Goal: Task Accomplishment & Management: Use online tool/utility

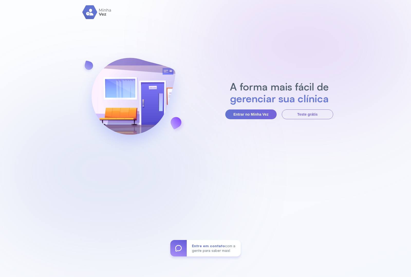
click at [243, 108] on section "A forma mais fácil de gerenciar sua clínica Entrar no Minha Vez Teste grátis" at bounding box center [279, 100] width 108 height 39
click at [243, 114] on button "Entrar no Minha Vez" at bounding box center [250, 115] width 51 height 10
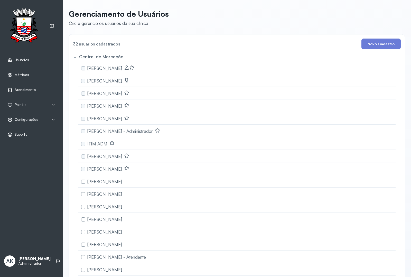
click at [15, 88] on span "Atendimento" at bounding box center [25, 90] width 21 height 4
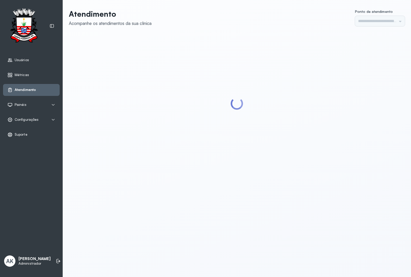
type input "*********"
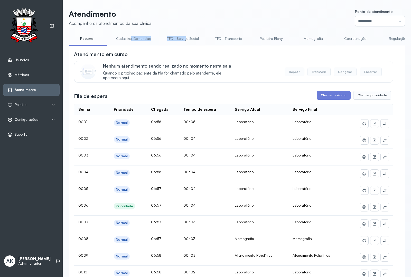
drag, startPoint x: 129, startPoint y: 46, endPoint x: 184, endPoint y: 46, distance: 55.0
click at [184, 46] on div "[PERSON_NAME] Demandas TFD - Serviço Social TFD - Transporte Pediatra [PERSON_N…" at bounding box center [237, 40] width 336 height 12
click at [173, 53] on div "Atendimento em curso" at bounding box center [234, 54] width 320 height 7
click at [215, 38] on link "Atendimento Policlínica" at bounding box center [216, 38] width 47 height 8
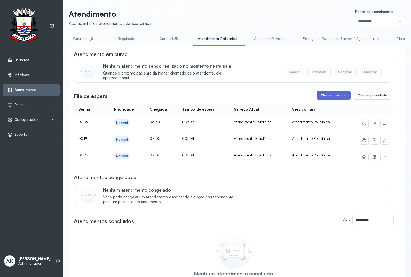
click at [319, 95] on button "Chamar próximo" at bounding box center [334, 95] width 34 height 9
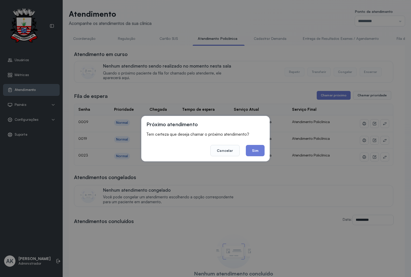
click at [251, 144] on footer "Cancelar Sim" at bounding box center [206, 147] width 118 height 19
click at [255, 149] on button "Sim" at bounding box center [255, 150] width 19 height 11
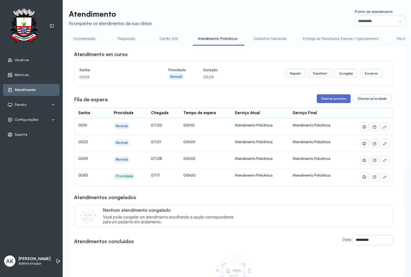
click at [330, 100] on button "Chamar próximo" at bounding box center [334, 98] width 34 height 9
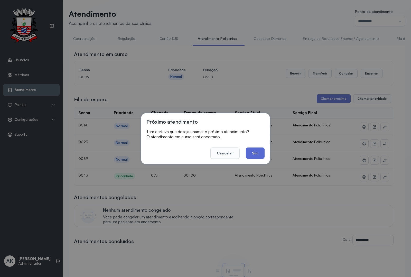
click at [255, 154] on button "Sim" at bounding box center [255, 153] width 19 height 11
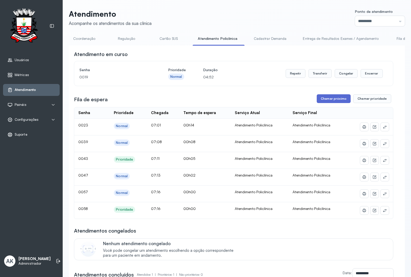
click at [326, 98] on button "Chamar próximo" at bounding box center [334, 98] width 34 height 9
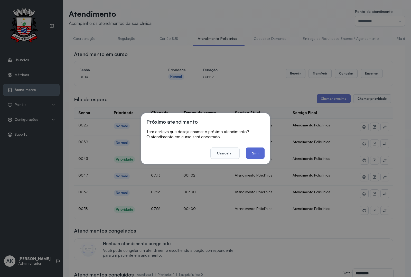
click at [255, 156] on button "Sim" at bounding box center [255, 153] width 19 height 11
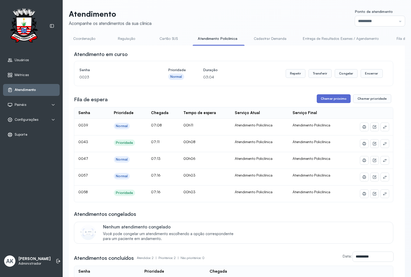
click at [317, 98] on button "Chamar próximo" at bounding box center [334, 98] width 34 height 9
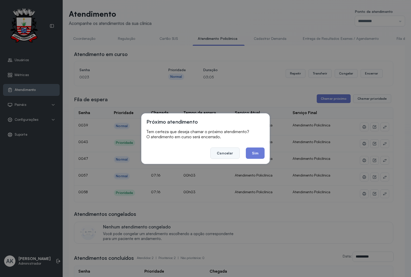
click at [225, 152] on button "Cancelar" at bounding box center [225, 153] width 29 height 11
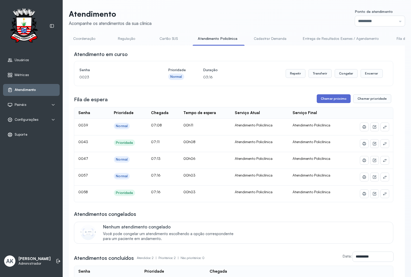
click at [330, 103] on button "Chamar próximo" at bounding box center [334, 98] width 34 height 9
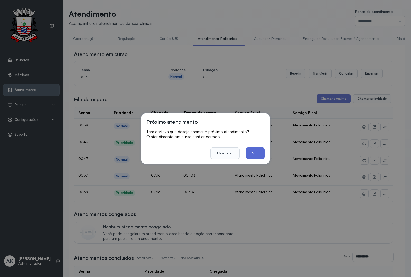
click at [253, 155] on button "Sim" at bounding box center [255, 153] width 19 height 11
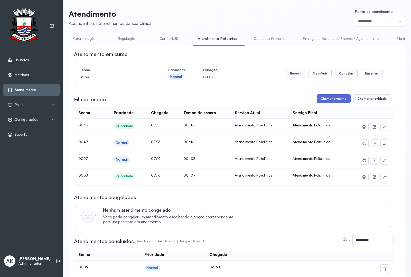
click at [317, 103] on button "Chamar próximo" at bounding box center [334, 98] width 34 height 9
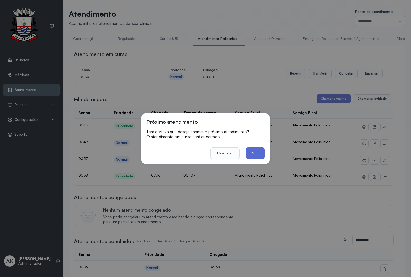
click at [250, 153] on button "Sim" at bounding box center [255, 153] width 19 height 11
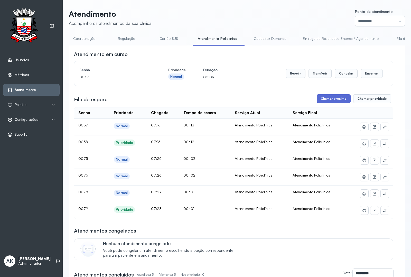
click at [335, 103] on button "Chamar próximo" at bounding box center [334, 98] width 34 height 9
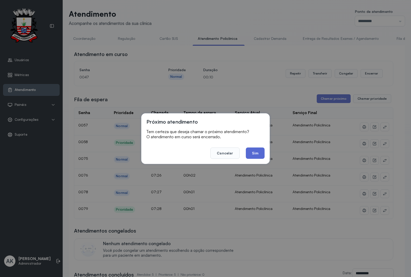
click at [258, 155] on button "Sim" at bounding box center [255, 153] width 19 height 11
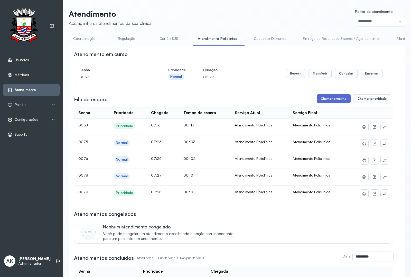
click at [335, 103] on button "Chamar próximo" at bounding box center [334, 98] width 34 height 9
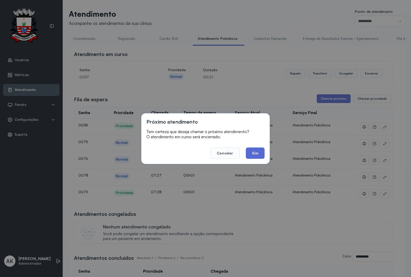
click at [259, 152] on button "Sim" at bounding box center [255, 153] width 19 height 11
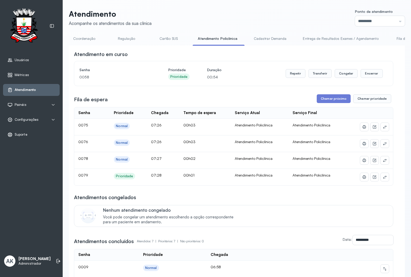
click at [24, 54] on div "Usuários" at bounding box center [31, 60] width 57 height 12
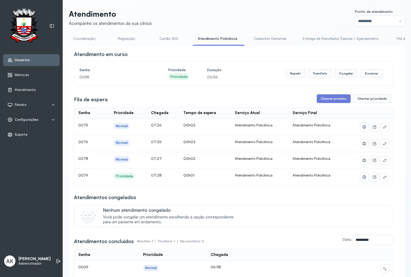
click at [21, 61] on span "Usuários" at bounding box center [22, 60] width 15 height 4
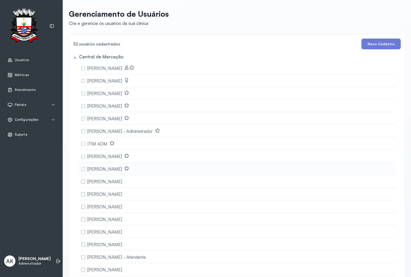
scroll to position [32, 0]
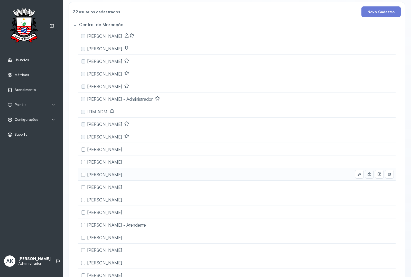
click at [368, 175] on icon at bounding box center [370, 174] width 4 height 4
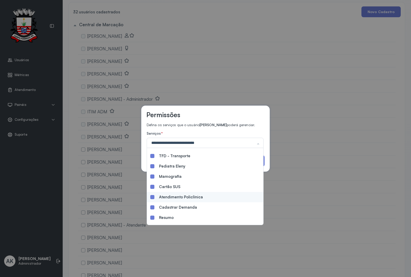
click at [199, 196] on div "Atendimento Policlínica" at bounding box center [205, 197] width 110 height 4
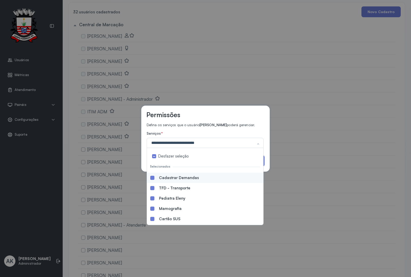
click at [231, 134] on label "Serviços *" at bounding box center [205, 133] width 117 height 5
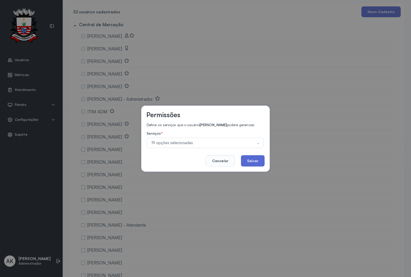
click at [260, 161] on button "Salvar" at bounding box center [253, 160] width 24 height 11
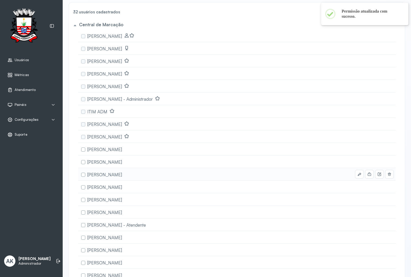
scroll to position [64, 0]
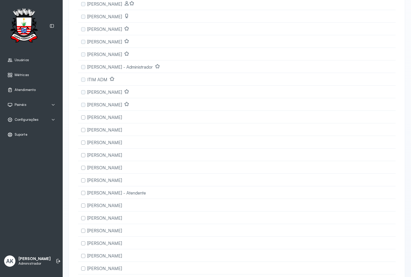
click at [20, 89] on span "Atendimento" at bounding box center [25, 90] width 21 height 4
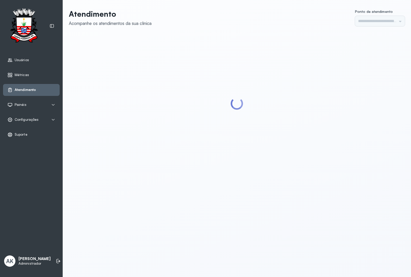
type input "*********"
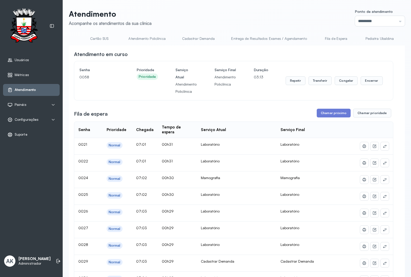
scroll to position [0, 354]
click at [137, 40] on link "Atendimento Policlínica" at bounding box center [133, 38] width 47 height 8
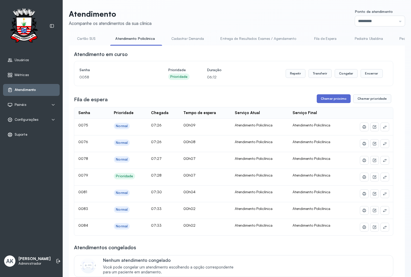
click at [335, 102] on button "Chamar próximo" at bounding box center [334, 98] width 34 height 9
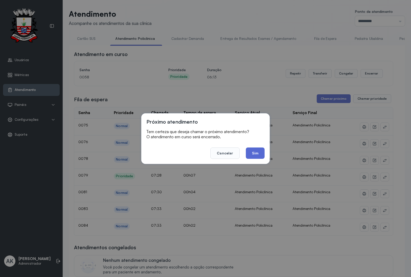
click at [251, 155] on button "Sim" at bounding box center [255, 153] width 19 height 11
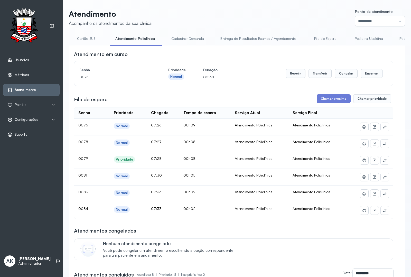
click at [24, 63] on div "Usuários" at bounding box center [31, 60] width 57 height 12
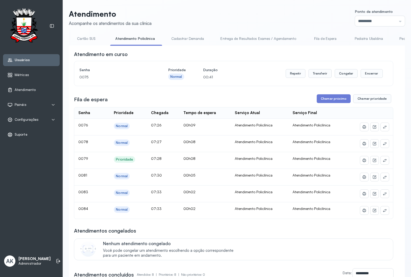
click at [17, 58] on span "Usuários" at bounding box center [22, 60] width 15 height 4
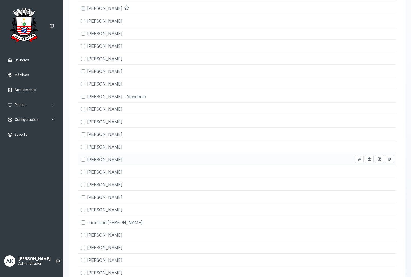
scroll to position [219, 0]
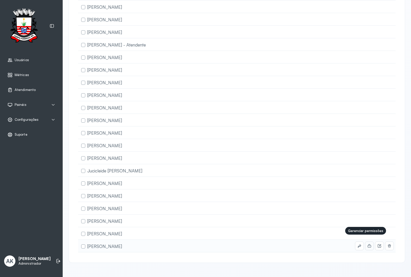
click at [368, 244] on icon at bounding box center [370, 246] width 4 height 4
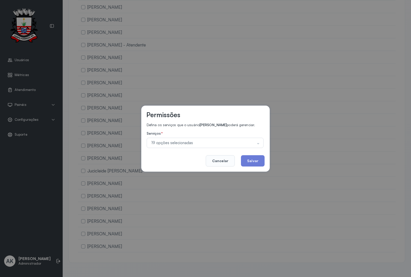
click at [188, 139] on div "19 opções selecionadas" at bounding box center [205, 143] width 117 height 10
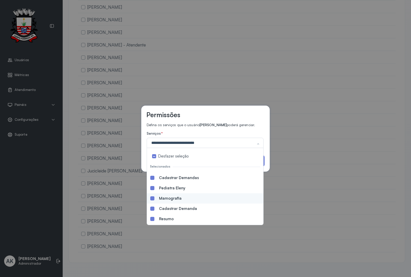
scroll to position [64, 0]
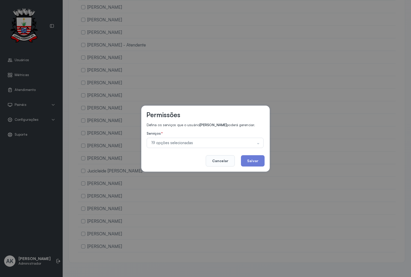
click at [239, 134] on label "Serviços *" at bounding box center [205, 133] width 117 height 5
click at [252, 161] on button "Salvar" at bounding box center [253, 160] width 24 height 11
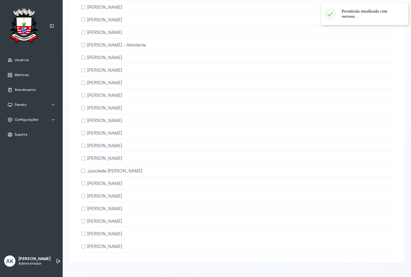
click at [20, 88] on span "Atendimento" at bounding box center [25, 90] width 21 height 4
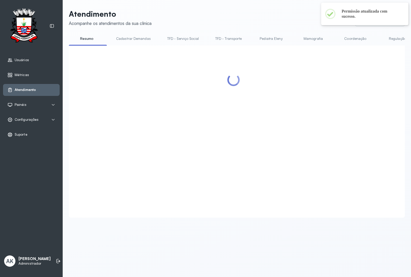
type input "*********"
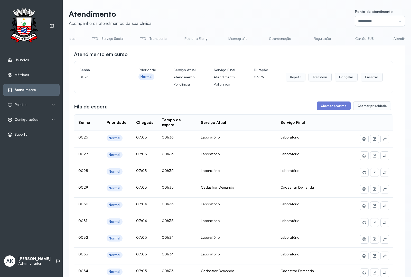
scroll to position [0, 261]
click at [228, 40] on link "Atendimento Policlínica" at bounding box center [226, 38] width 47 height 8
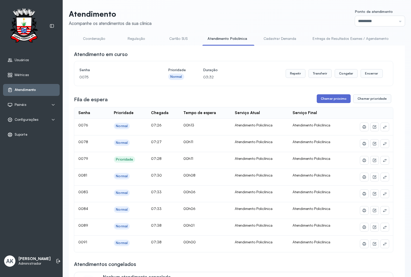
click at [335, 102] on button "Chamar próximo" at bounding box center [334, 98] width 34 height 9
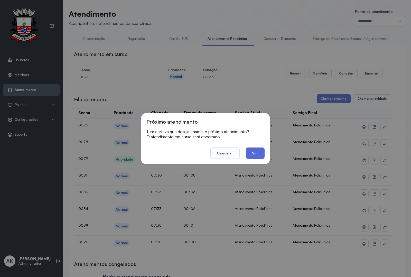
click at [253, 152] on button "Sim" at bounding box center [255, 153] width 19 height 11
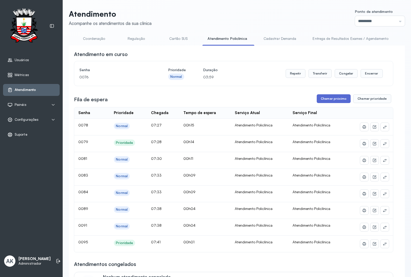
click at [326, 101] on button "Chamar próximo" at bounding box center [334, 98] width 34 height 9
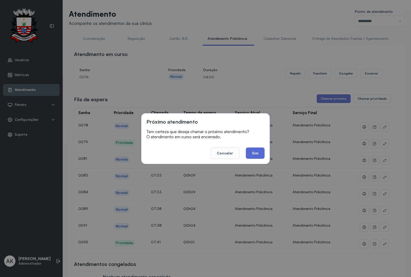
click at [256, 157] on button "Sim" at bounding box center [255, 153] width 19 height 11
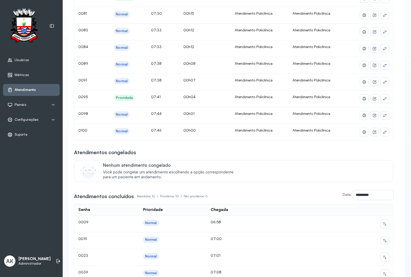
scroll to position [32, 0]
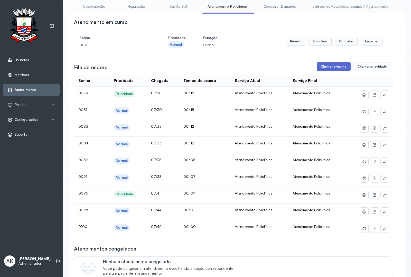
click at [327, 69] on button "Chamar próximo" at bounding box center [334, 66] width 34 height 9
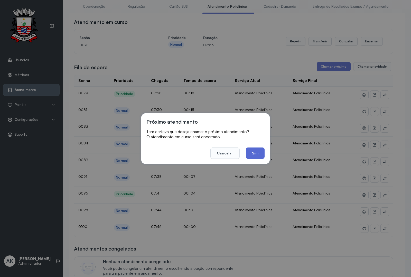
click at [255, 154] on button "Sim" at bounding box center [255, 153] width 19 height 11
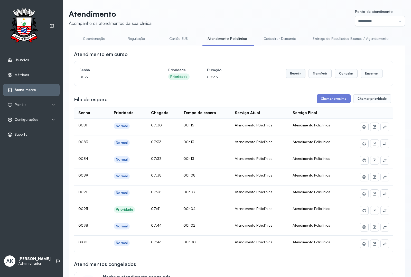
click at [290, 73] on button "Repetir" at bounding box center [296, 73] width 20 height 9
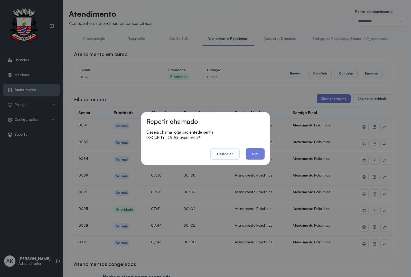
click at [257, 153] on button "Sim" at bounding box center [255, 153] width 19 height 11
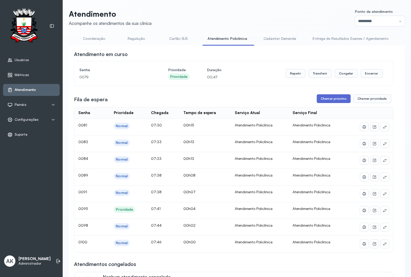
click at [330, 102] on button "Chamar próximo" at bounding box center [334, 98] width 34 height 9
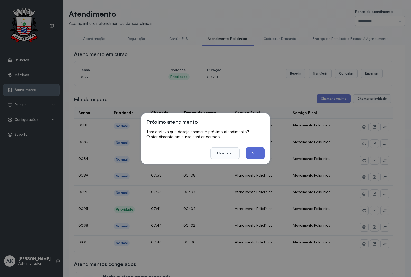
click at [257, 150] on button "Sim" at bounding box center [255, 153] width 19 height 11
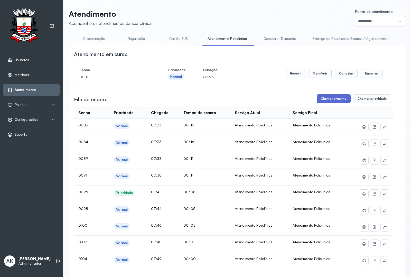
click at [322, 98] on button "Chamar próximo" at bounding box center [334, 98] width 34 height 9
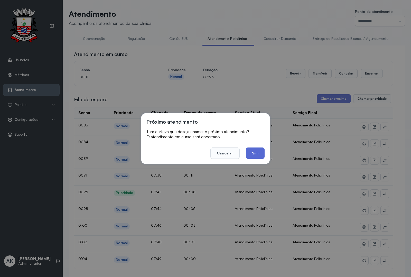
click at [253, 152] on button "Sim" at bounding box center [255, 153] width 19 height 11
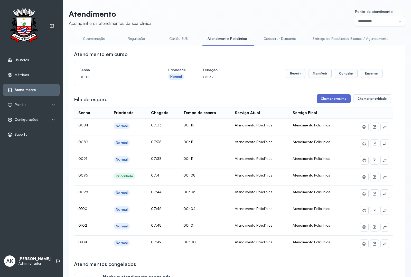
click at [319, 100] on button "Chamar próximo" at bounding box center [334, 98] width 34 height 9
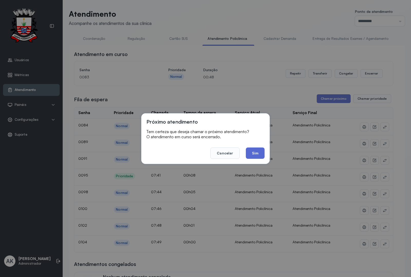
click at [253, 153] on button "Sim" at bounding box center [255, 153] width 19 height 11
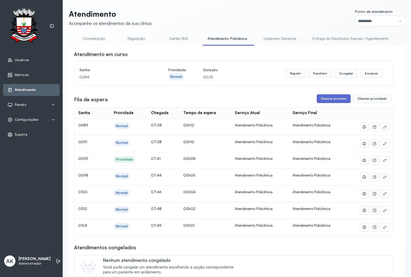
click at [324, 99] on button "Chamar próximo" at bounding box center [334, 98] width 34 height 9
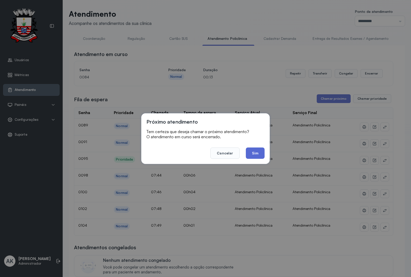
click at [253, 151] on button "Sim" at bounding box center [255, 153] width 19 height 11
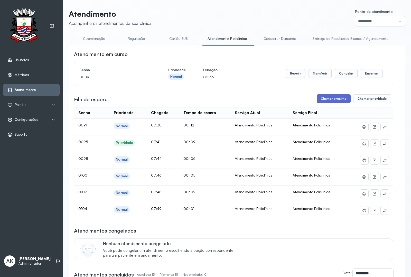
click at [330, 98] on button "Chamar próximo" at bounding box center [334, 98] width 34 height 9
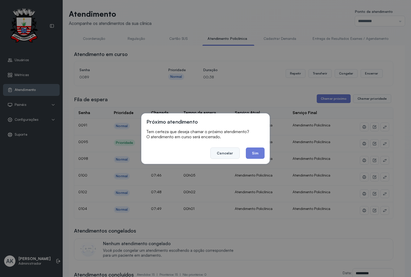
click at [219, 153] on button "Cancelar" at bounding box center [225, 153] width 29 height 11
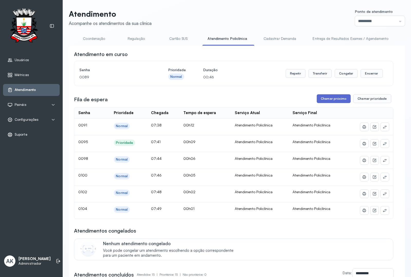
click at [322, 100] on button "Chamar próximo" at bounding box center [334, 98] width 34 height 9
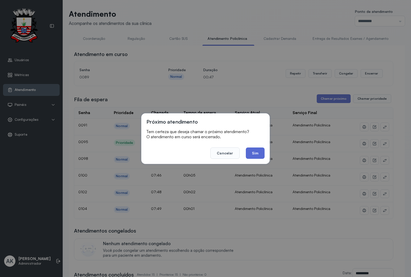
click at [255, 158] on button "Sim" at bounding box center [255, 153] width 19 height 11
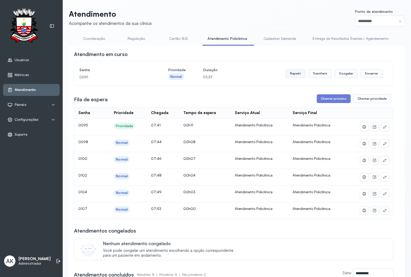
click at [294, 72] on button "Repetir" at bounding box center [296, 73] width 20 height 9
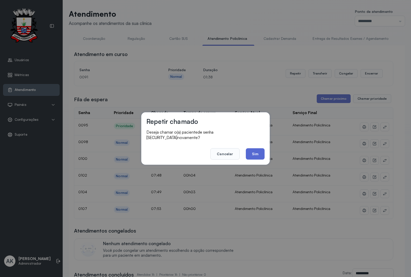
click at [247, 155] on button "Sim" at bounding box center [255, 153] width 19 height 11
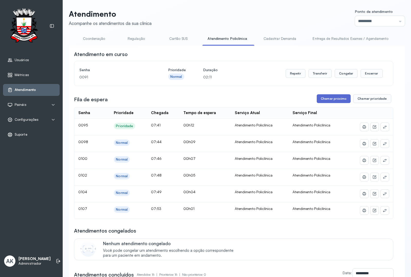
click at [317, 101] on button "Chamar próximo" at bounding box center [334, 98] width 34 height 9
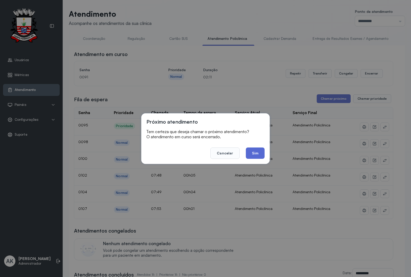
click at [253, 149] on button "Sim" at bounding box center [255, 153] width 19 height 11
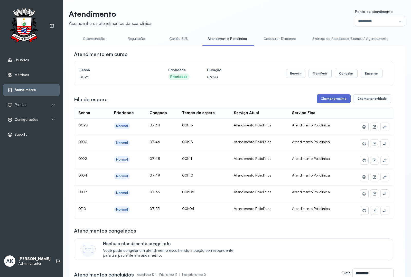
click at [332, 99] on button "Chamar próximo" at bounding box center [334, 98] width 34 height 9
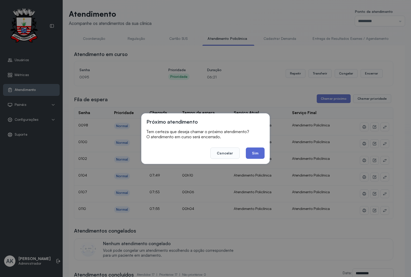
click at [255, 152] on button "Sim" at bounding box center [255, 153] width 19 height 11
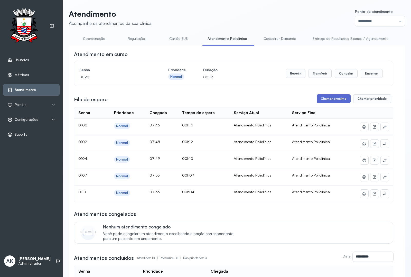
click at [319, 100] on button "Chamar próximo" at bounding box center [334, 98] width 34 height 9
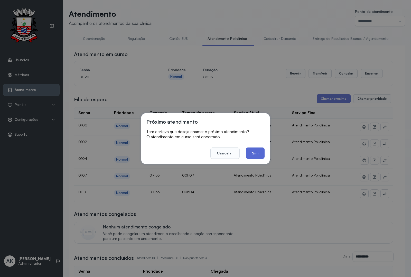
click at [256, 151] on button "Sim" at bounding box center [255, 153] width 19 height 11
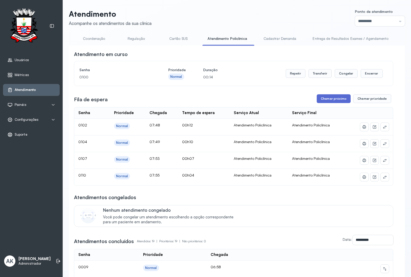
click at [323, 97] on button "Chamar próximo" at bounding box center [334, 98] width 34 height 9
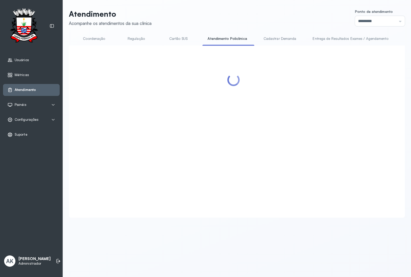
click at [251, 150] on div at bounding box center [234, 126] width 320 height 150
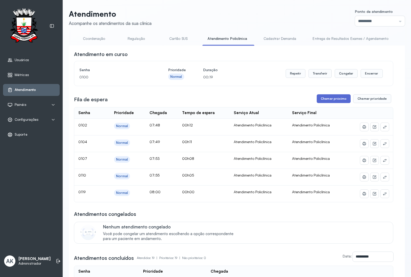
click at [331, 101] on button "Chamar próximo" at bounding box center [334, 98] width 34 height 9
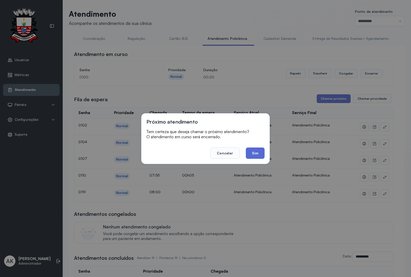
click at [260, 154] on button "Sim" at bounding box center [255, 153] width 19 height 11
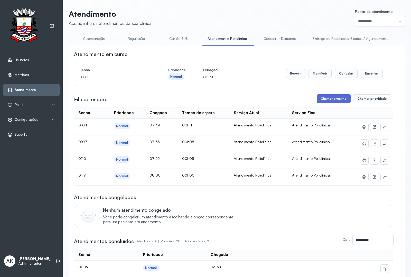
click at [331, 100] on button "Chamar próximo" at bounding box center [334, 98] width 34 height 9
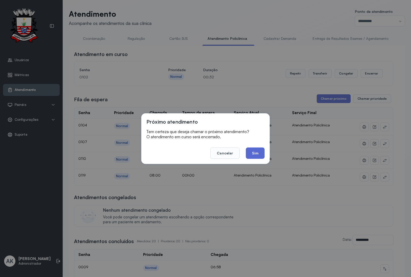
click at [255, 153] on button "Sim" at bounding box center [255, 153] width 19 height 11
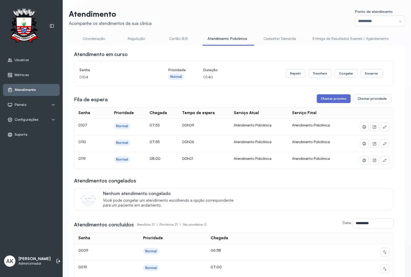
click at [325, 97] on button "Chamar próximo" at bounding box center [334, 98] width 34 height 9
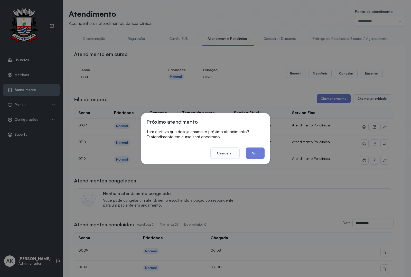
click at [255, 153] on button "Sim" at bounding box center [255, 153] width 19 height 11
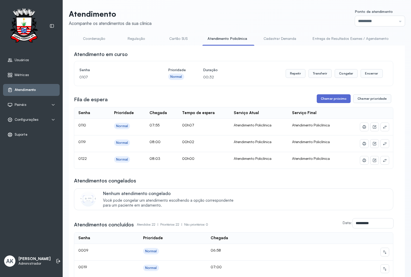
click at [332, 102] on button "Chamar próximo" at bounding box center [334, 98] width 34 height 9
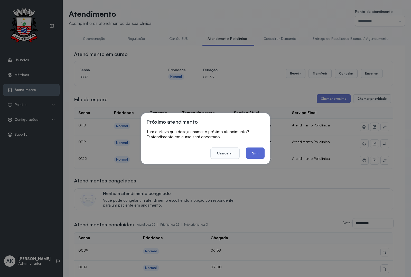
click at [258, 156] on button "Sim" at bounding box center [255, 153] width 19 height 11
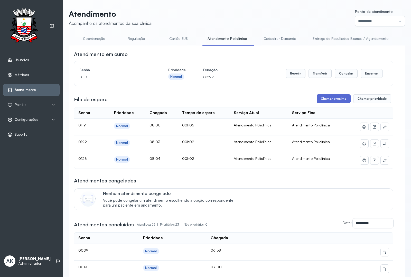
click at [319, 98] on button "Chamar próximo" at bounding box center [334, 98] width 34 height 9
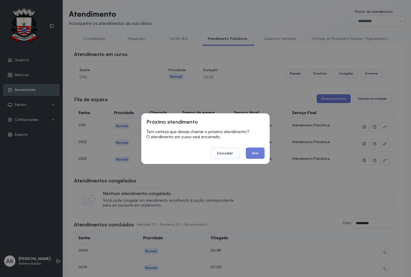
drag, startPoint x: 255, startPoint y: 151, endPoint x: 259, endPoint y: 148, distance: 4.9
click at [254, 151] on button "Sim" at bounding box center [255, 153] width 19 height 11
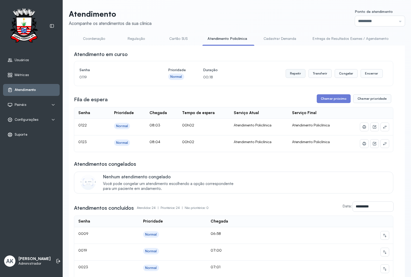
click at [293, 76] on button "Repetir" at bounding box center [296, 73] width 20 height 9
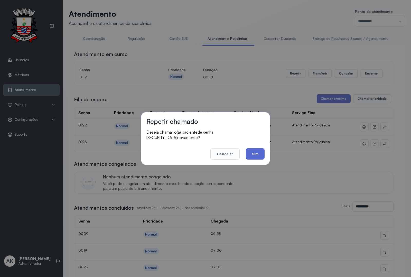
click at [259, 150] on button "Sim" at bounding box center [255, 153] width 19 height 11
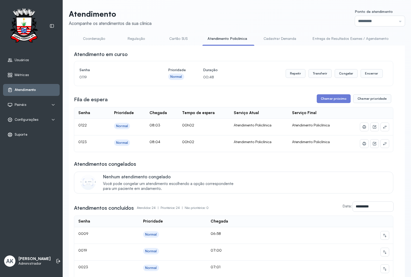
click at [320, 102] on button "Chamar próximo" at bounding box center [334, 98] width 34 height 9
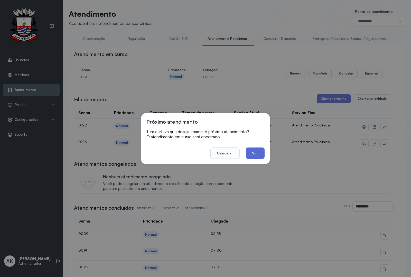
click at [260, 156] on button "Sim" at bounding box center [255, 153] width 19 height 11
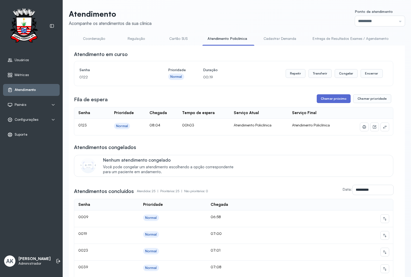
click at [336, 101] on button "Chamar próximo" at bounding box center [334, 98] width 34 height 9
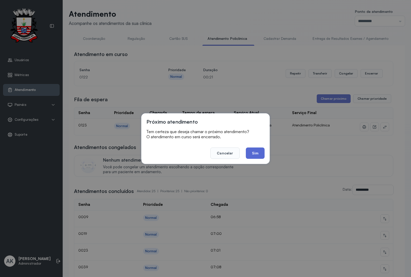
click at [255, 155] on button "Sim" at bounding box center [255, 153] width 19 height 11
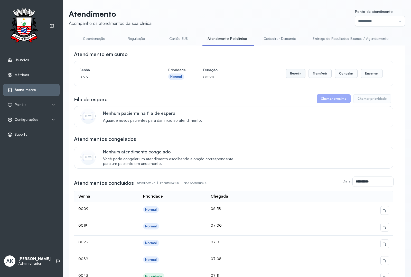
click at [291, 77] on button "Repetir" at bounding box center [296, 73] width 20 height 9
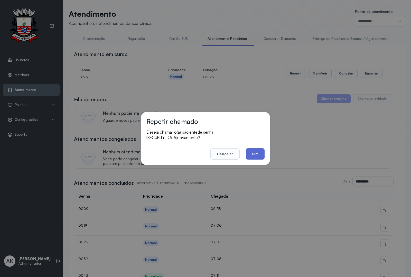
click at [254, 152] on button "Sim" at bounding box center [255, 153] width 19 height 11
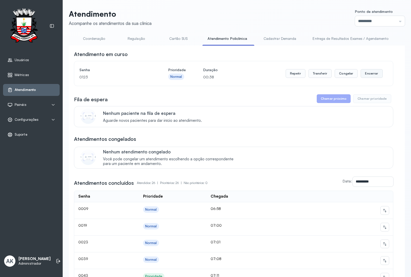
click at [368, 76] on button "Encerrar" at bounding box center [372, 73] width 22 height 9
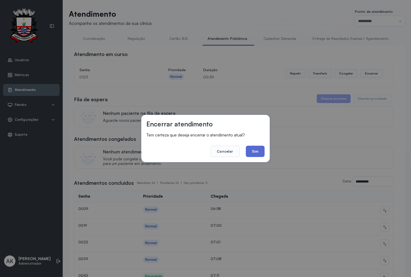
click at [250, 149] on button "Sim" at bounding box center [255, 151] width 19 height 11
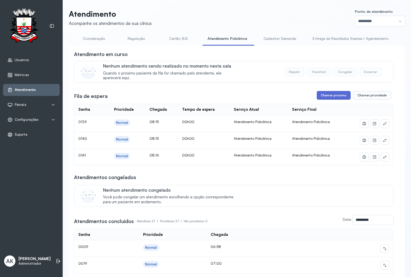
click at [321, 96] on button "Chamar próximo" at bounding box center [334, 95] width 34 height 9
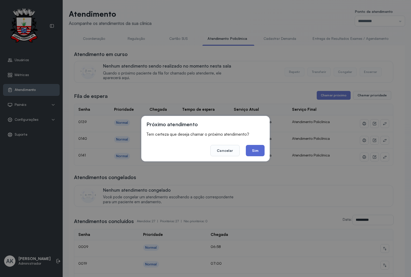
click at [260, 149] on button "Sim" at bounding box center [255, 150] width 19 height 11
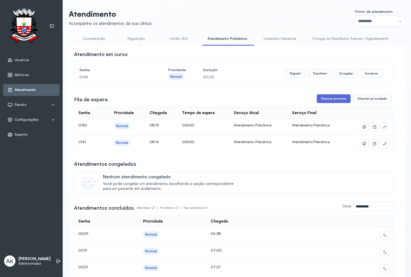
click at [329, 99] on button "Chamar próximo" at bounding box center [334, 98] width 34 height 9
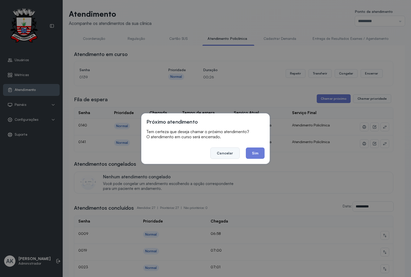
click at [223, 153] on button "Cancelar" at bounding box center [225, 153] width 29 height 11
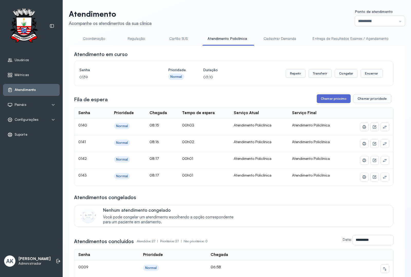
click at [324, 103] on button "Chamar próximo" at bounding box center [334, 98] width 34 height 9
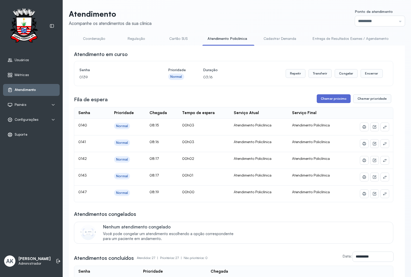
click at [335, 97] on button "Chamar próximo" at bounding box center [334, 98] width 34 height 9
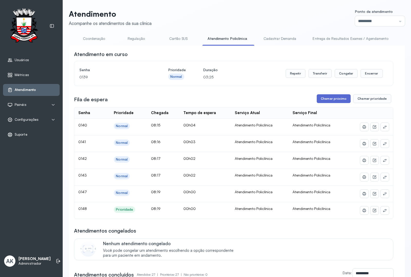
click at [322, 100] on button "Chamar próximo" at bounding box center [334, 98] width 34 height 9
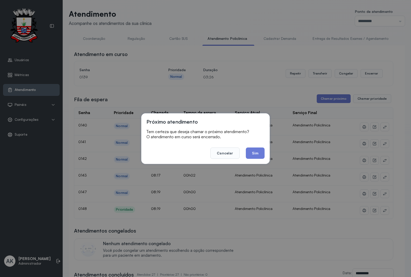
click at [255, 146] on footer "Cancelar Sim" at bounding box center [206, 149] width 118 height 19
click at [254, 151] on button "Sim" at bounding box center [255, 153] width 19 height 11
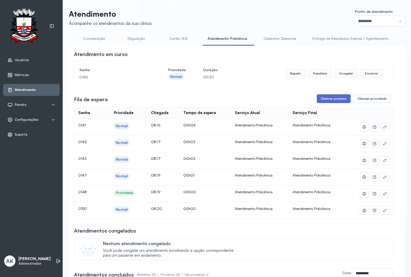
click at [335, 98] on button "Chamar próximo" at bounding box center [334, 98] width 34 height 9
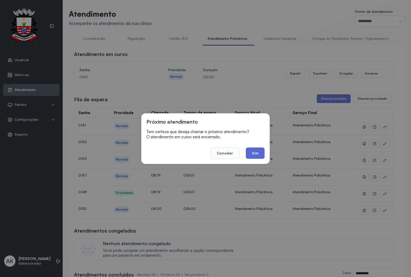
click at [255, 151] on button "Sim" at bounding box center [255, 153] width 19 height 11
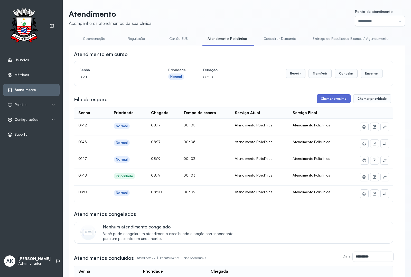
click at [326, 98] on button "Chamar próximo" at bounding box center [334, 98] width 34 height 9
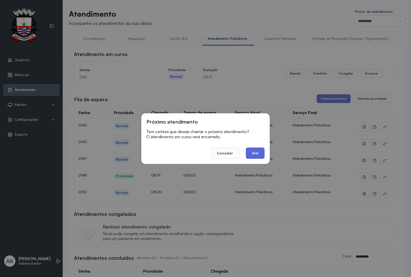
click at [253, 150] on button "Sim" at bounding box center [255, 153] width 19 height 11
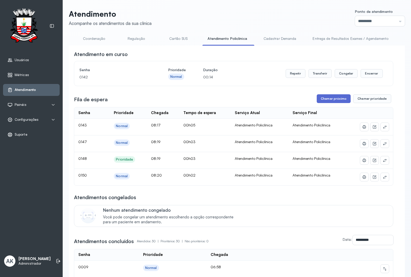
click at [334, 101] on button "Chamar próximo" at bounding box center [334, 98] width 34 height 9
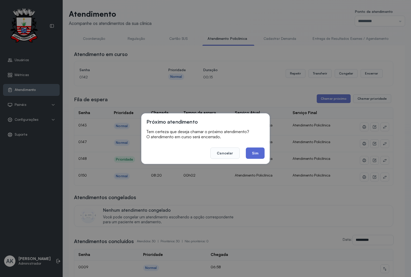
click at [251, 148] on button "Sim" at bounding box center [255, 153] width 19 height 11
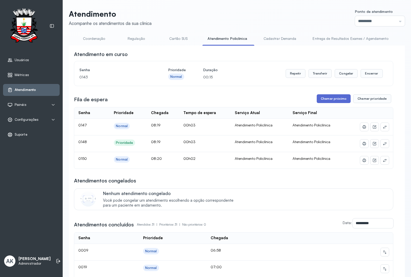
click at [332, 99] on button "Chamar próximo" at bounding box center [334, 98] width 34 height 9
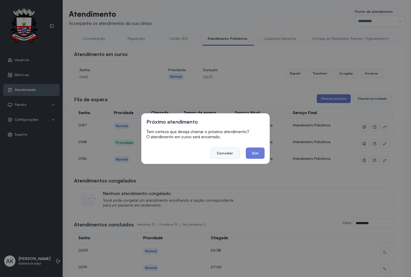
click at [215, 155] on button "Cancelar" at bounding box center [225, 153] width 29 height 11
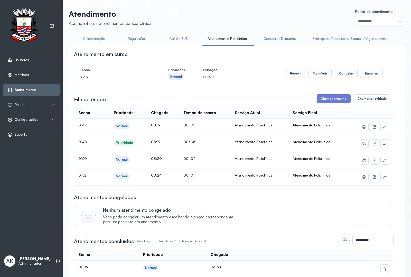
click at [327, 99] on button "Chamar próximo" at bounding box center [334, 98] width 34 height 9
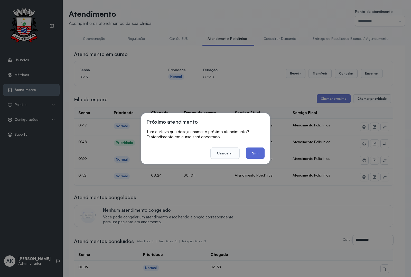
click at [249, 152] on button "Sim" at bounding box center [255, 153] width 19 height 11
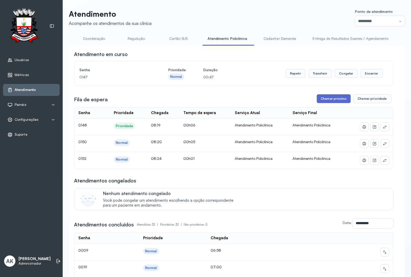
click at [322, 103] on button "Chamar próximo" at bounding box center [334, 98] width 34 height 9
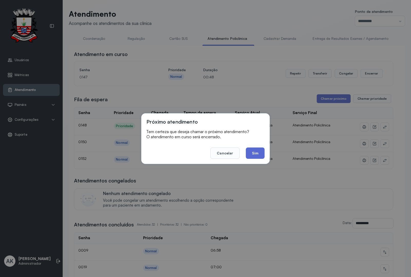
click at [251, 153] on button "Sim" at bounding box center [255, 153] width 19 height 11
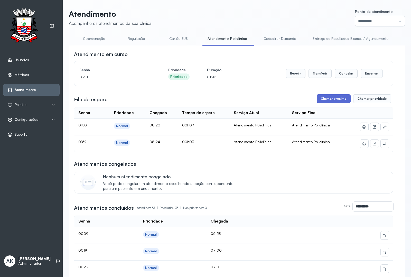
click at [327, 102] on button "Chamar próximo" at bounding box center [334, 98] width 34 height 9
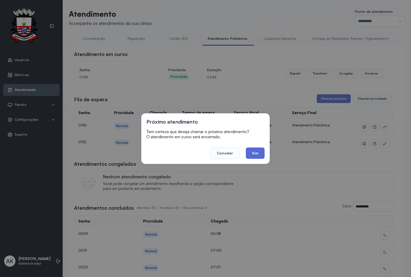
click at [256, 155] on button "Sim" at bounding box center [255, 153] width 19 height 11
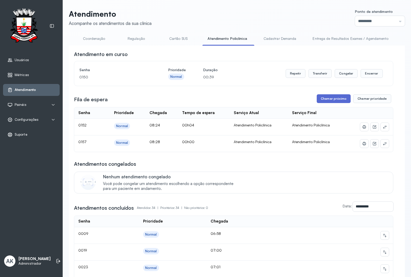
click at [321, 99] on button "Chamar próximo" at bounding box center [334, 98] width 34 height 9
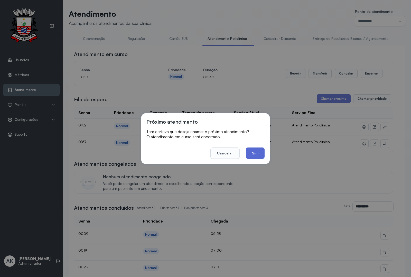
click at [256, 149] on button "Sim" at bounding box center [255, 153] width 19 height 11
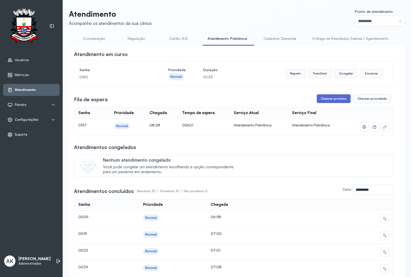
click at [330, 99] on button "Chamar próximo" at bounding box center [334, 98] width 34 height 9
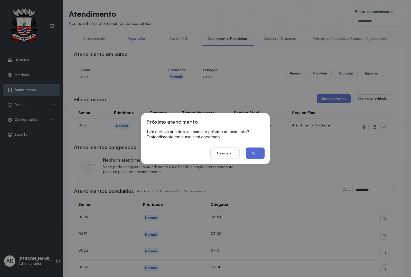
click at [255, 154] on button "Sim" at bounding box center [255, 153] width 19 height 11
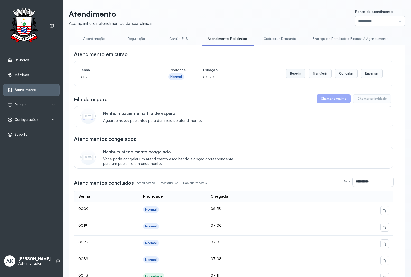
click at [288, 75] on button "Repetir" at bounding box center [296, 73] width 20 height 9
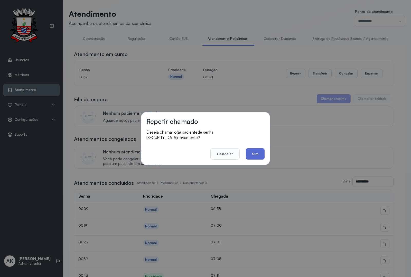
click at [255, 150] on button "Sim" at bounding box center [255, 153] width 19 height 11
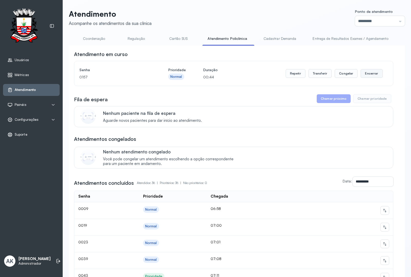
click at [365, 76] on button "Encerrar" at bounding box center [372, 73] width 22 height 9
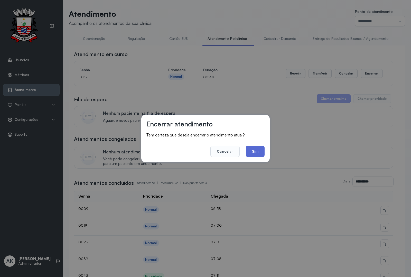
click at [253, 151] on button "Sim" at bounding box center [255, 151] width 19 height 11
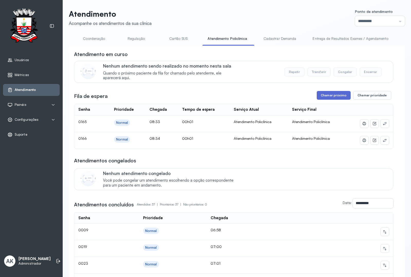
click at [326, 96] on button "Chamar próximo" at bounding box center [334, 95] width 34 height 9
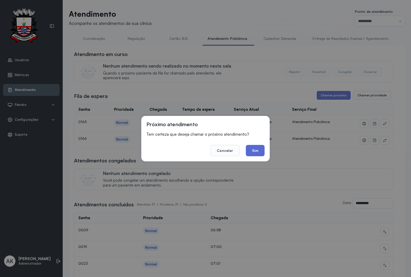
click at [251, 148] on button "Sim" at bounding box center [255, 150] width 19 height 11
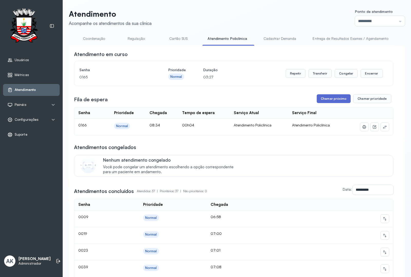
click at [334, 101] on button "Chamar próximo" at bounding box center [334, 98] width 34 height 9
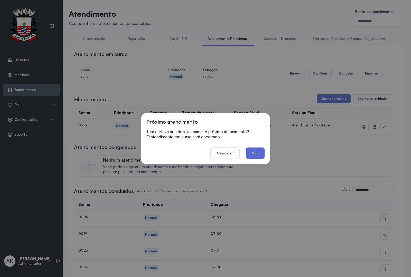
click at [249, 149] on button "Sim" at bounding box center [255, 153] width 19 height 11
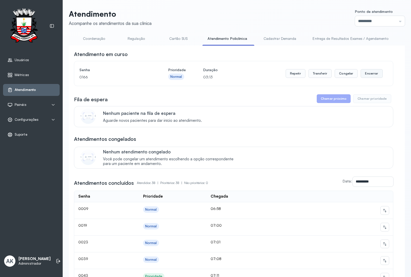
click at [362, 77] on button "Encerrar" at bounding box center [372, 73] width 22 height 9
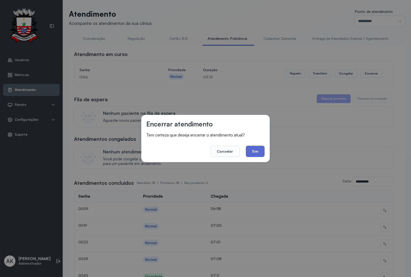
click at [251, 154] on button "Sim" at bounding box center [255, 151] width 19 height 11
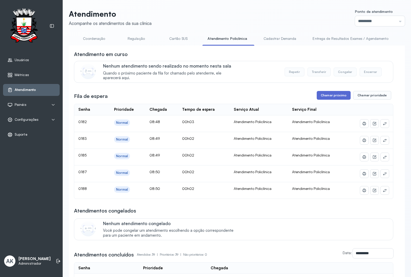
click at [330, 96] on button "Chamar próximo" at bounding box center [334, 95] width 34 height 9
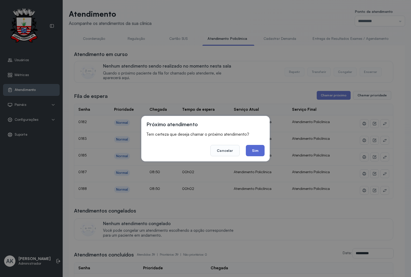
click at [255, 152] on button "Sim" at bounding box center [255, 150] width 19 height 11
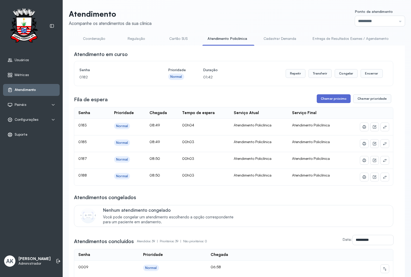
click at [329, 99] on button "Chamar próximo" at bounding box center [334, 98] width 34 height 9
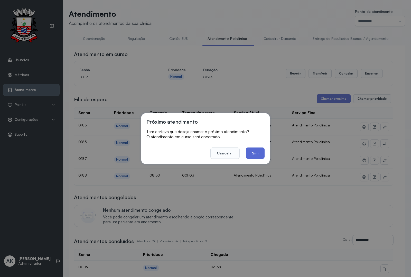
click at [260, 154] on button "Sim" at bounding box center [255, 153] width 19 height 11
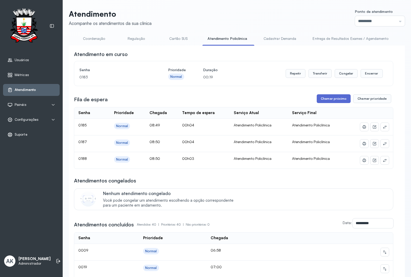
click at [329, 100] on button "Chamar próximo" at bounding box center [334, 98] width 34 height 9
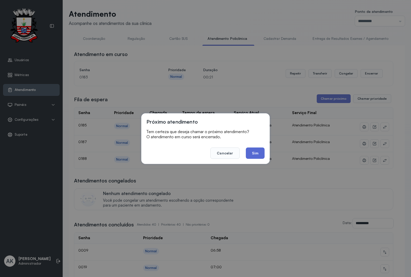
click at [249, 152] on button "Sim" at bounding box center [255, 153] width 19 height 11
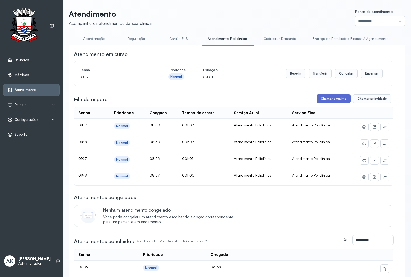
click at [326, 101] on button "Chamar próximo" at bounding box center [334, 98] width 34 height 9
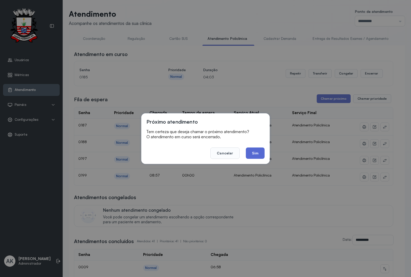
click at [251, 154] on button "Sim" at bounding box center [255, 153] width 19 height 11
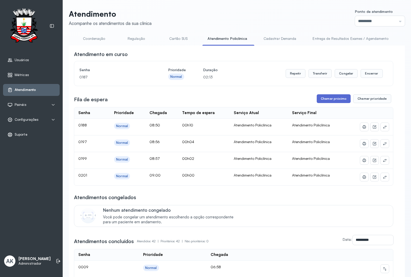
click at [327, 100] on button "Chamar próximo" at bounding box center [334, 98] width 34 height 9
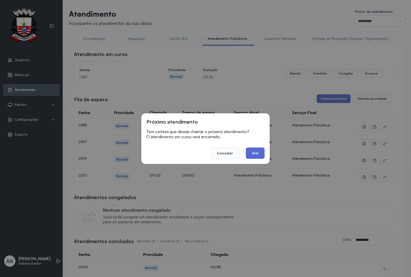
click at [254, 152] on button "Sim" at bounding box center [255, 153] width 19 height 11
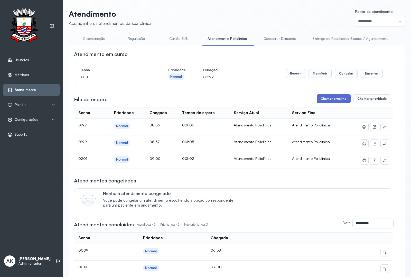
click at [326, 101] on button "Chamar próximo" at bounding box center [334, 98] width 34 height 9
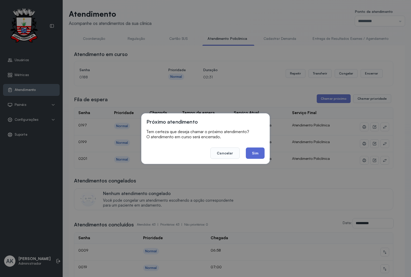
click at [256, 154] on button "Sim" at bounding box center [255, 153] width 19 height 11
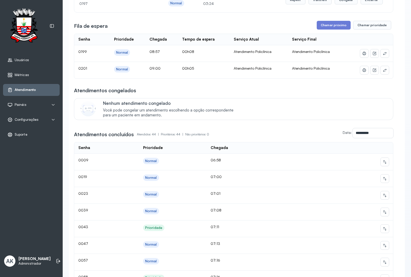
scroll to position [67, 0]
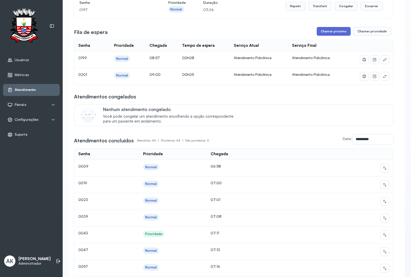
click at [330, 33] on button "Chamar próximo" at bounding box center [334, 31] width 34 height 9
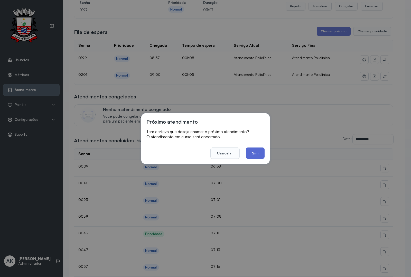
click at [259, 154] on button "Sim" at bounding box center [255, 153] width 19 height 11
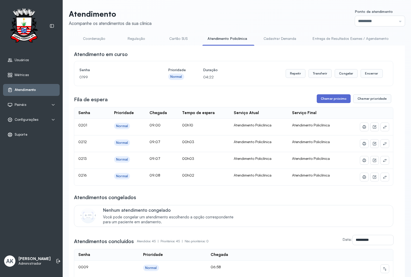
click at [328, 102] on button "Chamar próximo" at bounding box center [334, 98] width 34 height 9
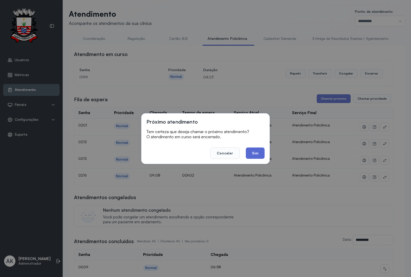
click at [254, 153] on button "Sim" at bounding box center [255, 153] width 19 height 11
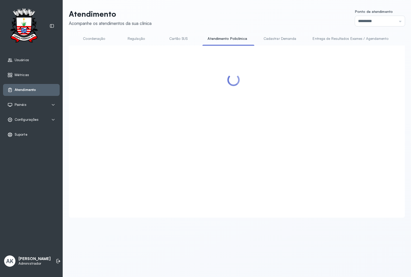
click at [329, 101] on div at bounding box center [234, 126] width 320 height 150
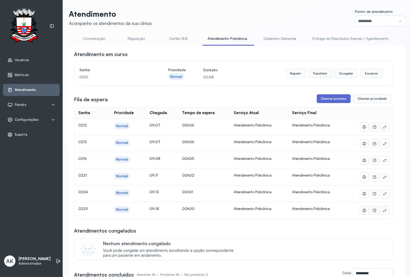
click at [331, 101] on button "Chamar próximo" at bounding box center [334, 98] width 34 height 9
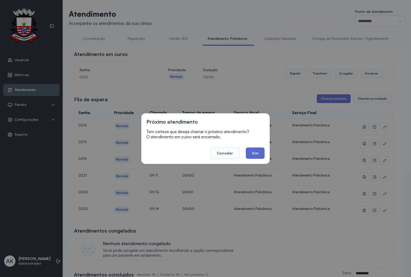
click at [257, 152] on button "Sim" at bounding box center [255, 153] width 19 height 11
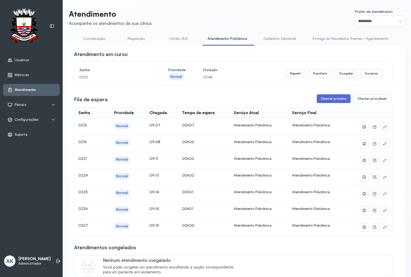
click at [335, 100] on button "Chamar próximo" at bounding box center [334, 98] width 34 height 9
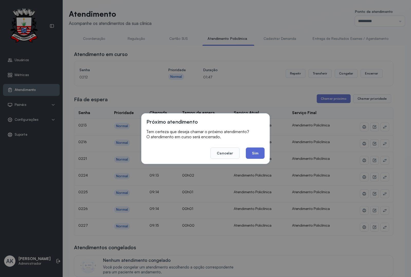
click at [258, 154] on button "Sim" at bounding box center [255, 153] width 19 height 11
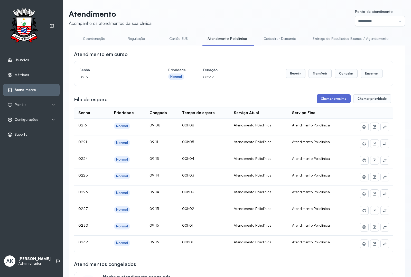
click at [318, 99] on button "Chamar próximo" at bounding box center [334, 98] width 34 height 9
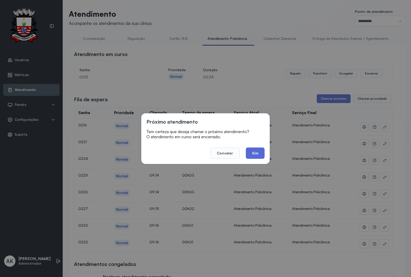
click at [255, 151] on button "Sim" at bounding box center [255, 153] width 19 height 11
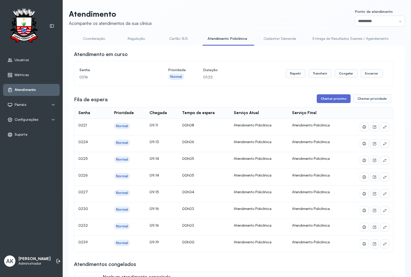
click at [331, 101] on button "Chamar próximo" at bounding box center [334, 98] width 34 height 9
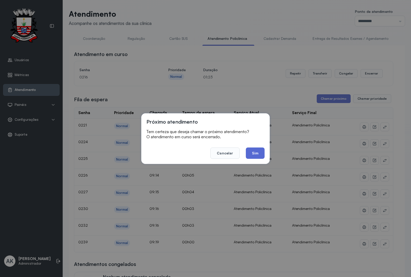
click at [255, 154] on button "Sim" at bounding box center [255, 153] width 19 height 11
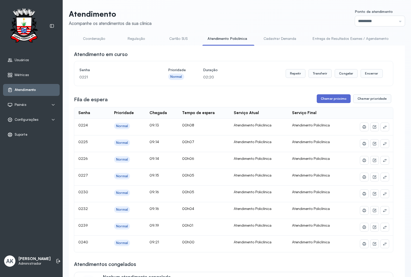
click at [323, 102] on button "Chamar próximo" at bounding box center [334, 98] width 34 height 9
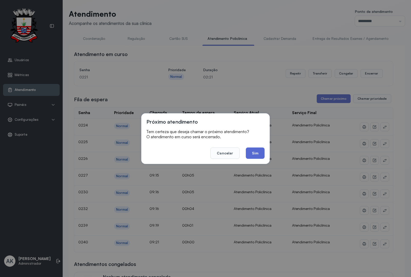
click at [258, 152] on button "Sim" at bounding box center [255, 153] width 19 height 11
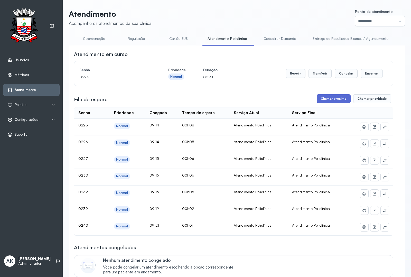
click at [336, 101] on button "Chamar próximo" at bounding box center [334, 98] width 34 height 9
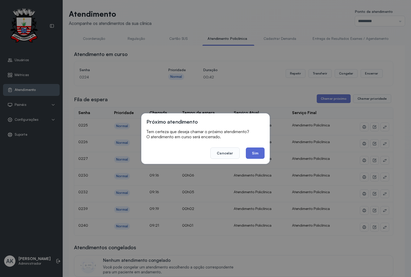
click at [254, 149] on button "Sim" at bounding box center [255, 153] width 19 height 11
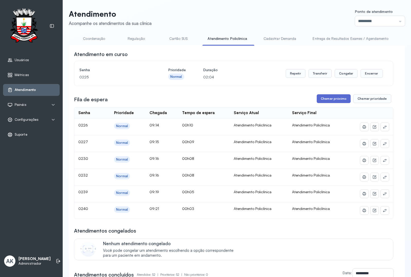
click at [329, 101] on button "Chamar próximo" at bounding box center [334, 98] width 34 height 9
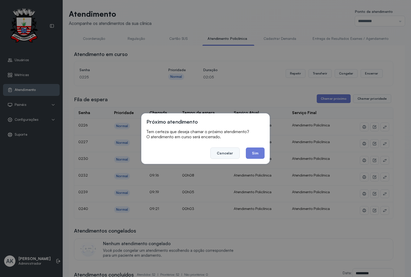
click at [227, 157] on button "Cancelar" at bounding box center [225, 153] width 29 height 11
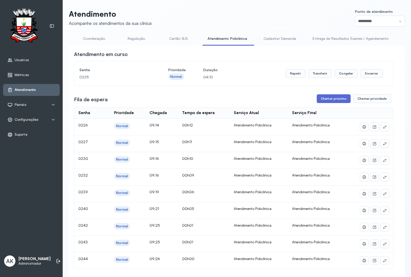
click at [330, 101] on button "Chamar próximo" at bounding box center [334, 98] width 34 height 9
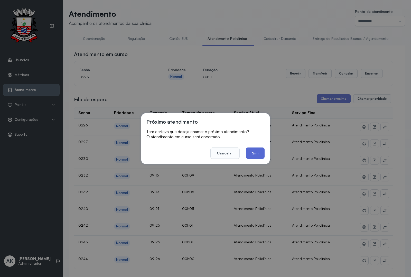
click at [259, 152] on button "Sim" at bounding box center [255, 153] width 19 height 11
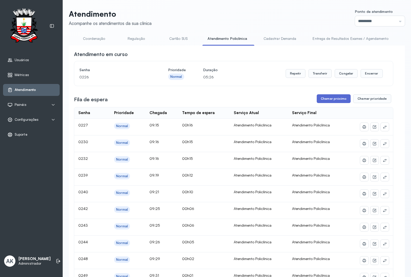
click at [329, 103] on button "Chamar próximo" at bounding box center [334, 98] width 34 height 9
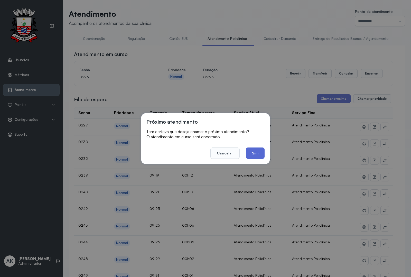
click at [248, 152] on button "Sim" at bounding box center [255, 153] width 19 height 11
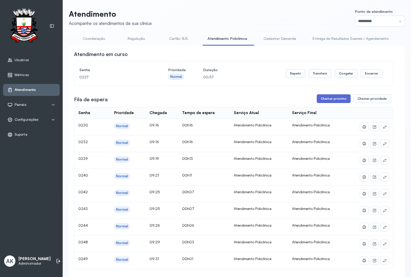
click at [336, 103] on button "Chamar próximo" at bounding box center [334, 98] width 34 height 9
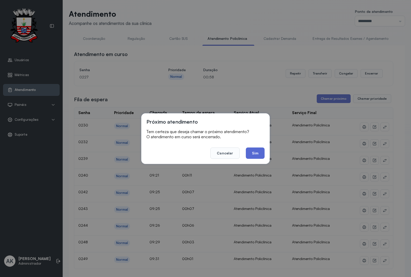
click at [258, 152] on button "Sim" at bounding box center [255, 153] width 19 height 11
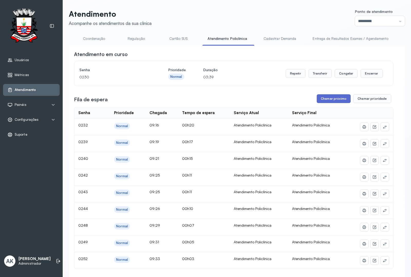
click at [322, 101] on button "Chamar próximo" at bounding box center [334, 98] width 34 height 9
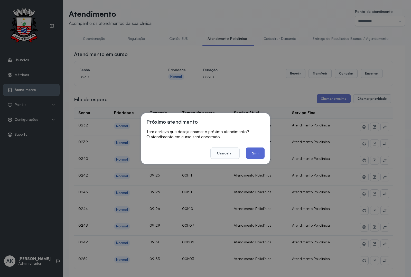
click at [251, 149] on button "Sim" at bounding box center [255, 153] width 19 height 11
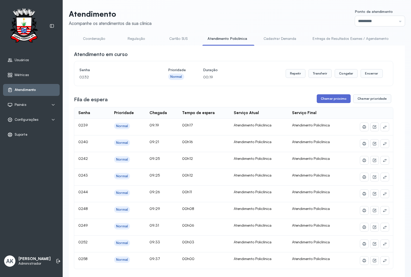
click at [335, 100] on button "Chamar próximo" at bounding box center [334, 98] width 34 height 9
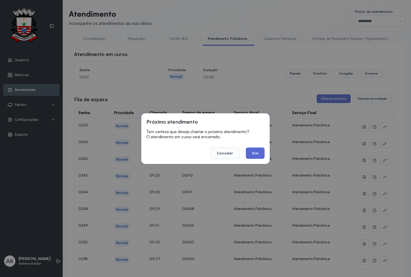
click at [255, 153] on button "Sim" at bounding box center [255, 153] width 19 height 11
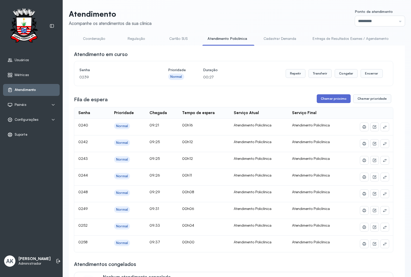
click at [326, 96] on button "Chamar próximo" at bounding box center [334, 98] width 34 height 9
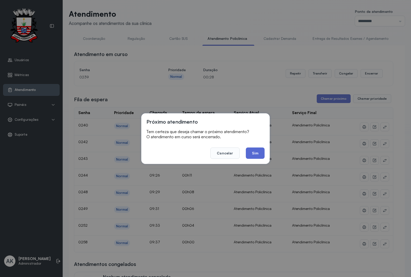
click at [249, 154] on button "Sim" at bounding box center [255, 153] width 19 height 11
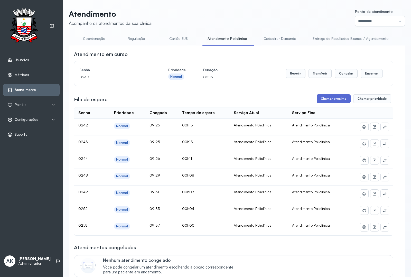
click at [330, 97] on button "Chamar próximo" at bounding box center [334, 98] width 34 height 9
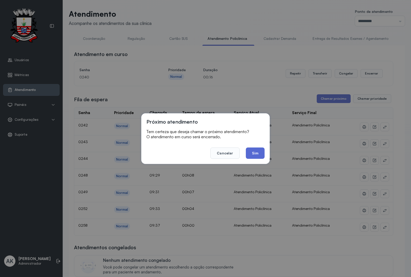
click at [255, 154] on button "Sim" at bounding box center [255, 153] width 19 height 11
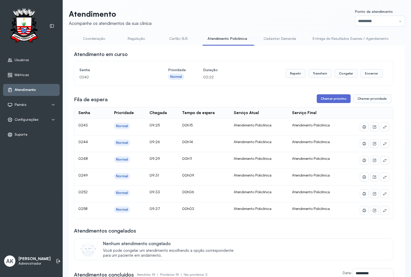
click at [334, 103] on button "Chamar próximo" at bounding box center [334, 98] width 34 height 9
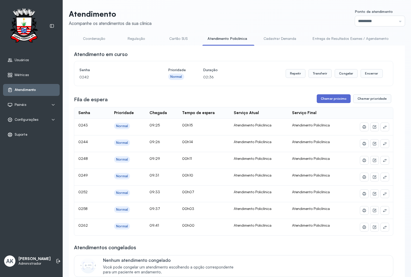
click at [333, 101] on button "Chamar próximo" at bounding box center [334, 98] width 34 height 9
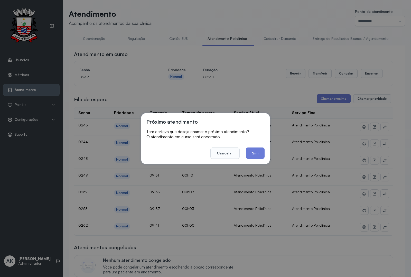
click at [252, 155] on button "Sim" at bounding box center [255, 153] width 19 height 11
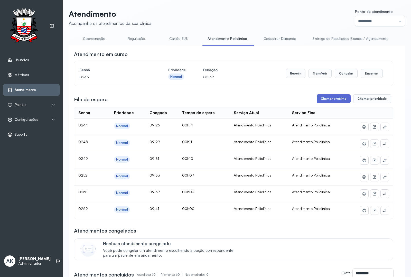
click at [328, 101] on button "Chamar próximo" at bounding box center [334, 98] width 34 height 9
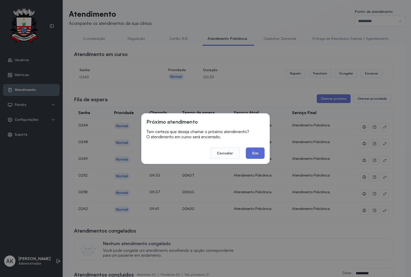
click at [248, 151] on button "Sim" at bounding box center [255, 153] width 19 height 11
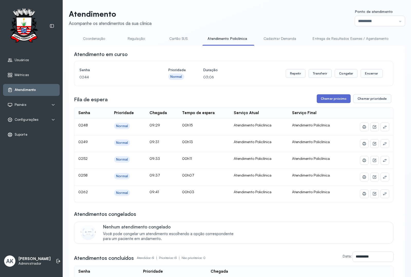
click at [319, 101] on button "Chamar próximo" at bounding box center [334, 98] width 34 height 9
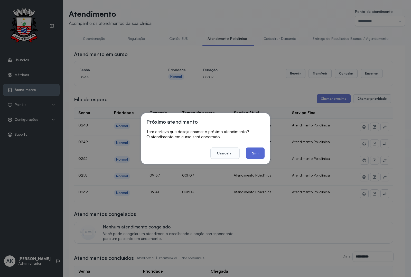
click at [251, 154] on button "Sim" at bounding box center [255, 153] width 19 height 11
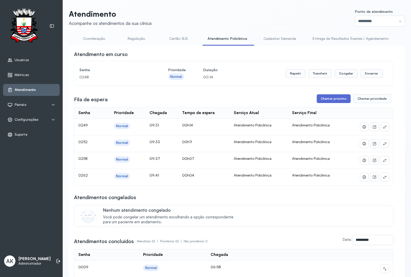
click at [323, 103] on button "Chamar próximo" at bounding box center [334, 98] width 34 height 9
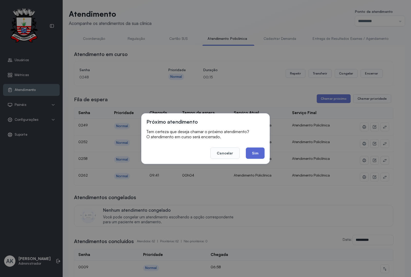
click at [257, 155] on button "Sim" at bounding box center [255, 153] width 19 height 11
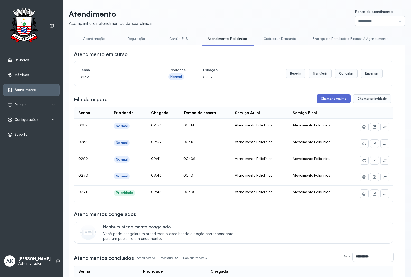
click at [324, 100] on button "Chamar próximo" at bounding box center [334, 98] width 34 height 9
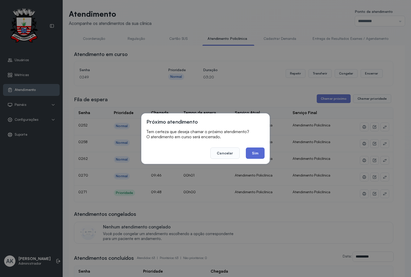
click at [248, 157] on button "Sim" at bounding box center [255, 153] width 19 height 11
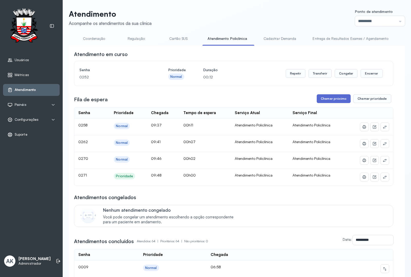
click at [327, 96] on button "Chamar próximo" at bounding box center [334, 98] width 34 height 9
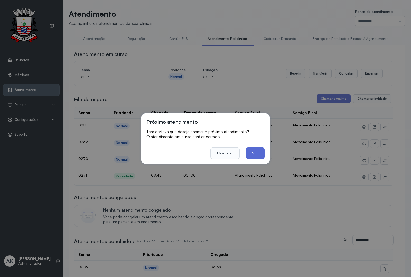
click at [251, 155] on button "Sim" at bounding box center [255, 153] width 19 height 11
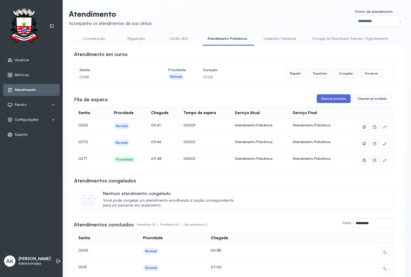
click at [337, 100] on button "Chamar próximo" at bounding box center [334, 98] width 34 height 9
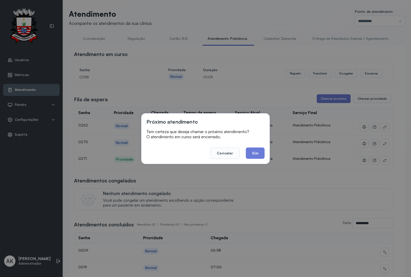
click at [245, 149] on footer "Cancelar Sim" at bounding box center [206, 149] width 118 height 19
click at [250, 149] on button "Sim" at bounding box center [255, 153] width 19 height 11
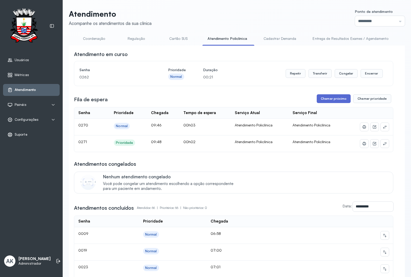
click at [338, 100] on button "Chamar próximo" at bounding box center [334, 98] width 34 height 9
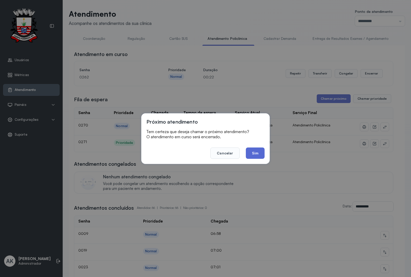
click at [255, 154] on button "Sim" at bounding box center [255, 153] width 19 height 11
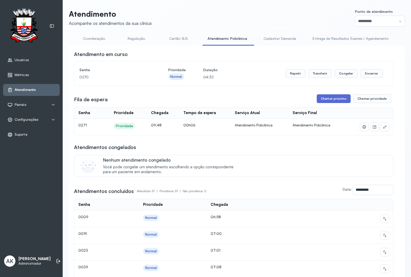
click at [332, 97] on button "Chamar próximo" at bounding box center [334, 98] width 34 height 9
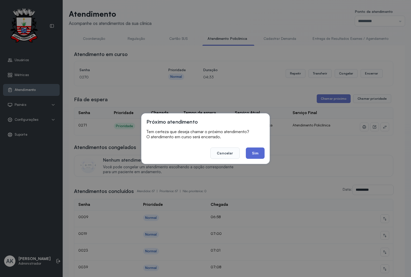
click at [252, 152] on button "Sim" at bounding box center [255, 153] width 19 height 11
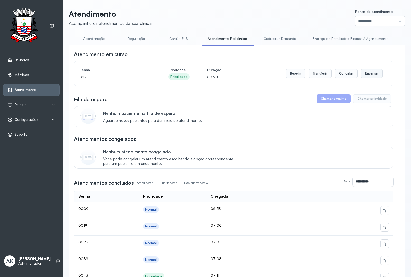
click at [372, 73] on button "Encerrar" at bounding box center [372, 73] width 22 height 9
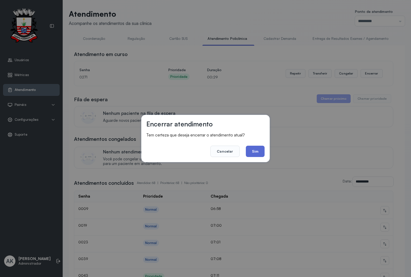
click at [256, 149] on button "Sim" at bounding box center [255, 151] width 19 height 11
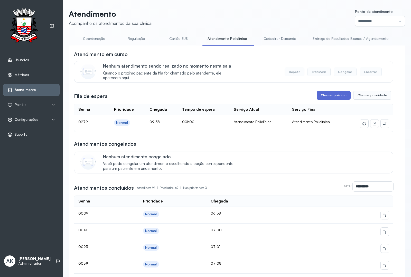
click at [324, 99] on button "Chamar próximo" at bounding box center [334, 95] width 34 height 9
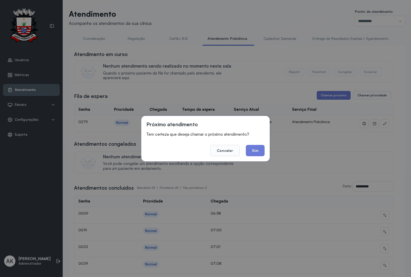
drag, startPoint x: 255, startPoint y: 151, endPoint x: 258, endPoint y: 150, distance: 2.6
click at [258, 150] on button "Sim" at bounding box center [255, 150] width 19 height 11
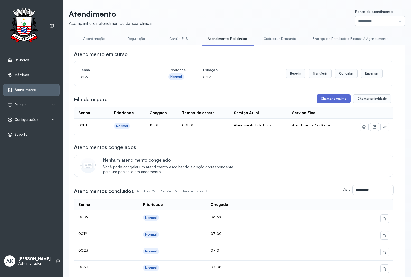
click at [334, 97] on button "Chamar próximo" at bounding box center [334, 98] width 34 height 9
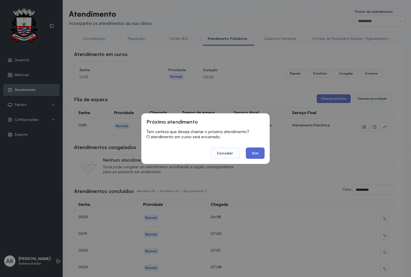
click at [259, 156] on button "Sim" at bounding box center [255, 153] width 19 height 11
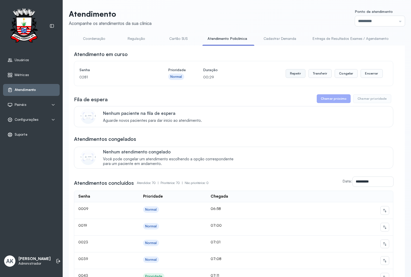
click at [292, 78] on button "Repetir" at bounding box center [296, 73] width 20 height 9
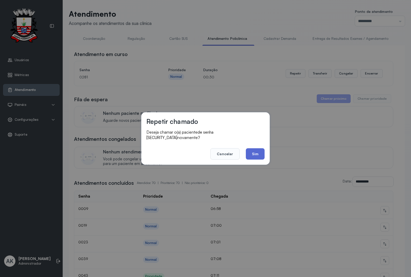
click at [251, 149] on button "Sim" at bounding box center [255, 153] width 19 height 11
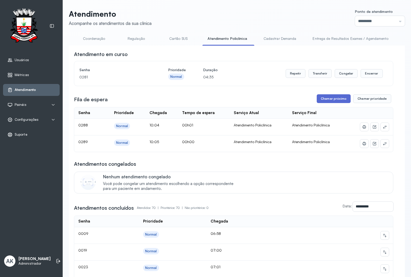
click at [331, 99] on button "Chamar próximo" at bounding box center [334, 98] width 34 height 9
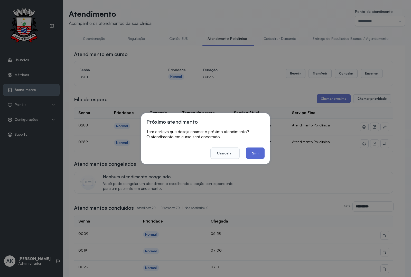
click at [256, 154] on button "Sim" at bounding box center [255, 153] width 19 height 11
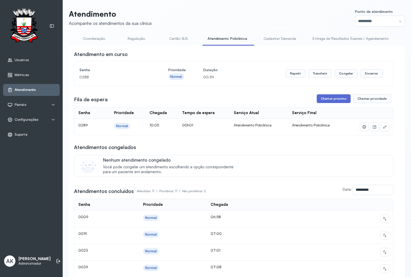
click at [328, 101] on button "Chamar próximo" at bounding box center [334, 98] width 34 height 9
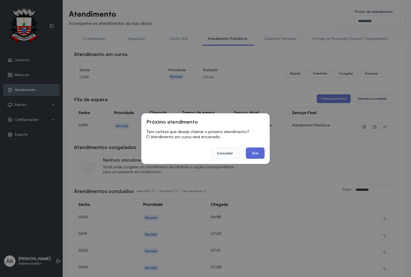
click at [250, 151] on button "Sim" at bounding box center [255, 153] width 19 height 11
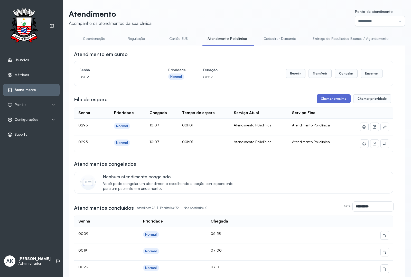
click at [328, 98] on button "Chamar próximo" at bounding box center [334, 98] width 34 height 9
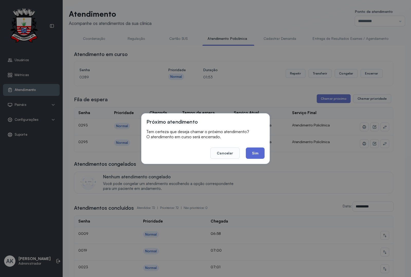
click at [246, 153] on button "Sim" at bounding box center [255, 153] width 19 height 11
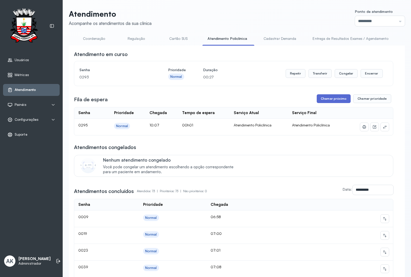
click at [325, 97] on button "Chamar próximo" at bounding box center [334, 98] width 34 height 9
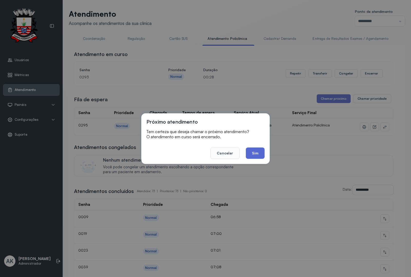
click at [254, 150] on button "Sim" at bounding box center [255, 153] width 19 height 11
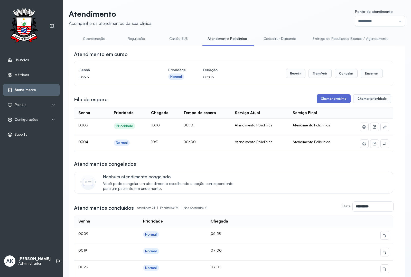
click at [321, 100] on button "Chamar próximo" at bounding box center [334, 98] width 34 height 9
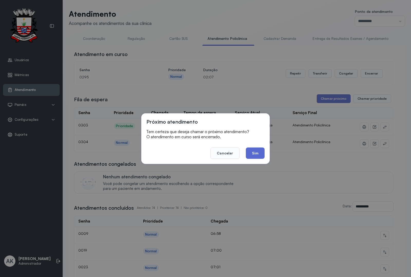
click at [255, 151] on button "Sim" at bounding box center [255, 153] width 19 height 11
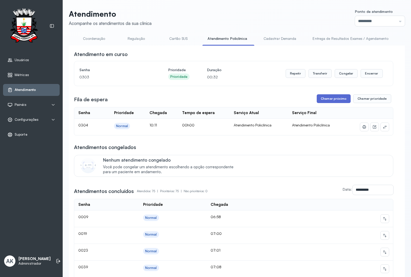
click at [328, 96] on button "Chamar próximo" at bounding box center [334, 98] width 34 height 9
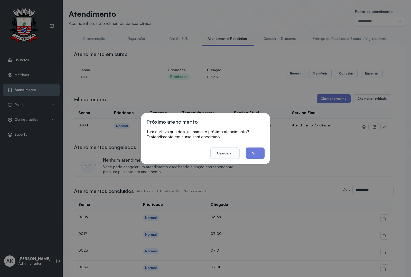
click at [253, 146] on footer "Cancelar Sim" at bounding box center [206, 149] width 118 height 19
click at [253, 148] on button "Sim" at bounding box center [255, 153] width 19 height 11
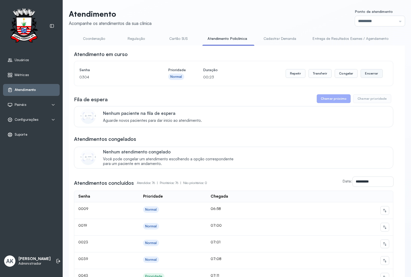
click at [368, 72] on button "Encerrar" at bounding box center [372, 73] width 22 height 9
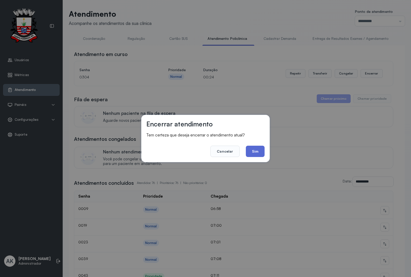
click at [260, 153] on button "Sim" at bounding box center [255, 151] width 19 height 11
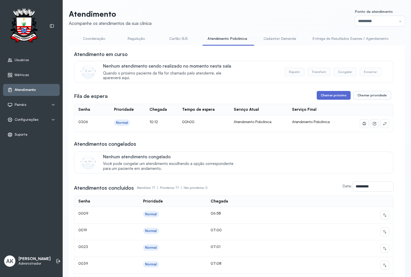
click at [333, 93] on button "Chamar próximo" at bounding box center [334, 95] width 34 height 9
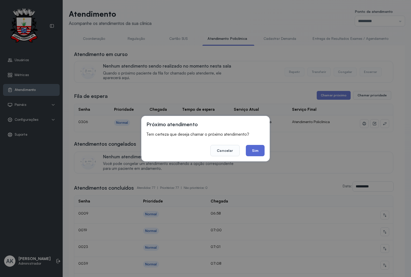
click at [254, 146] on button "Sim" at bounding box center [255, 150] width 19 height 11
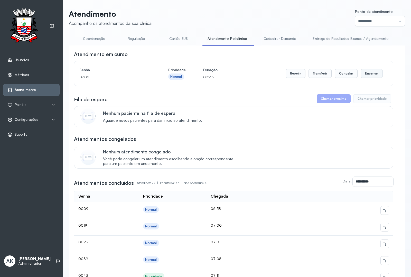
click at [369, 73] on button "Encerrar" at bounding box center [372, 73] width 22 height 9
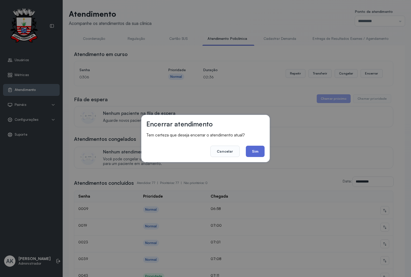
click at [259, 152] on button "Sim" at bounding box center [255, 151] width 19 height 11
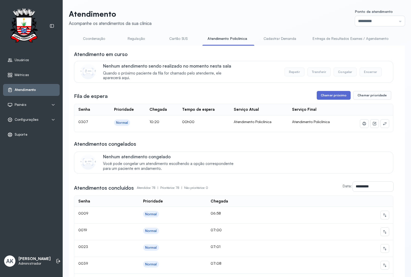
click at [331, 96] on button "Chamar próximo" at bounding box center [334, 95] width 34 height 9
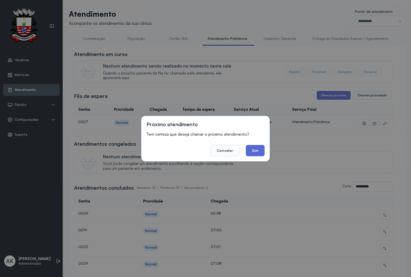
click at [250, 153] on button "Sim" at bounding box center [255, 150] width 19 height 11
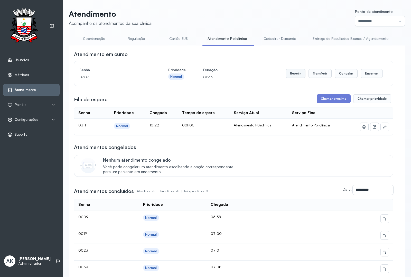
click at [295, 73] on button "Repetir" at bounding box center [296, 73] width 20 height 9
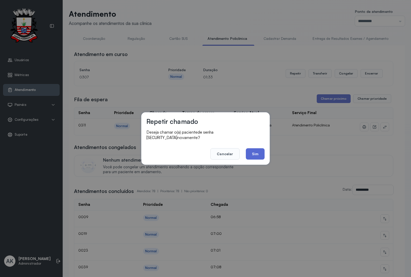
click at [248, 148] on button "Sim" at bounding box center [255, 153] width 19 height 11
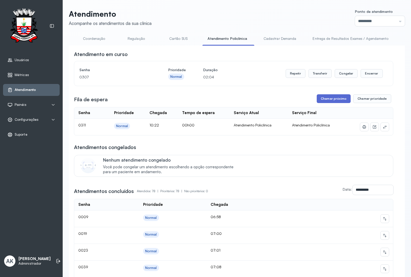
click at [331, 103] on button "Chamar próximo" at bounding box center [334, 98] width 34 height 9
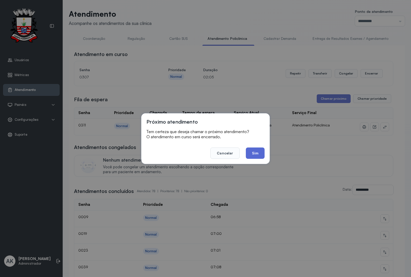
click at [263, 153] on button "Sim" at bounding box center [255, 153] width 19 height 11
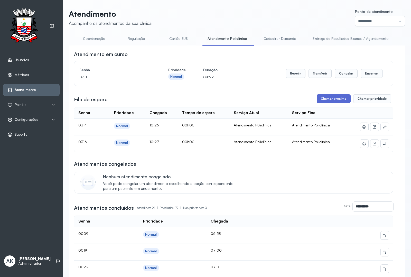
click at [330, 103] on button "Chamar próximo" at bounding box center [334, 98] width 34 height 9
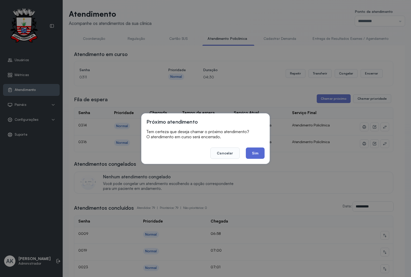
click at [254, 156] on button "Sim" at bounding box center [255, 153] width 19 height 11
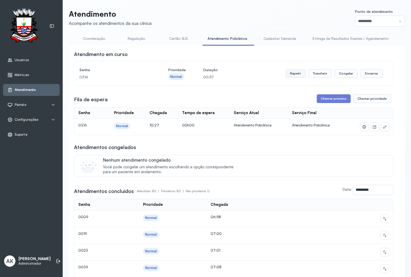
click at [288, 75] on button "Repetir" at bounding box center [296, 73] width 20 height 9
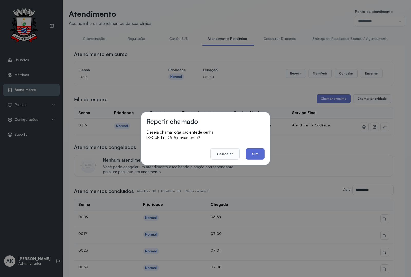
click at [259, 151] on button "Sim" at bounding box center [255, 153] width 19 height 11
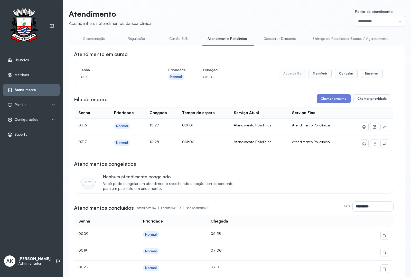
click at [336, 102] on button "Chamar próximo" at bounding box center [334, 98] width 34 height 9
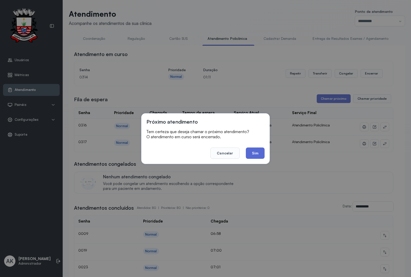
click at [255, 151] on button "Sim" at bounding box center [255, 153] width 19 height 11
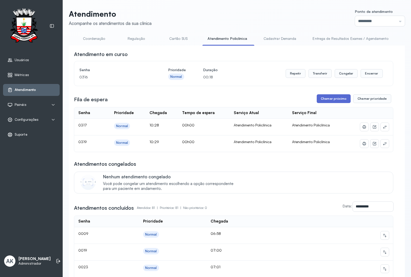
click at [327, 98] on button "Chamar próximo" at bounding box center [334, 98] width 34 height 9
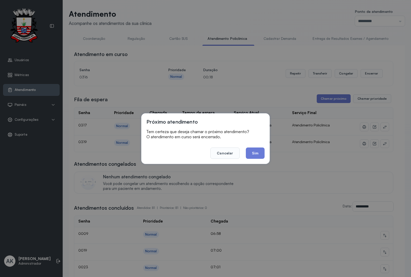
drag, startPoint x: 255, startPoint y: 150, endPoint x: 253, endPoint y: 151, distance: 2.6
click at [253, 151] on button "Sim" at bounding box center [255, 153] width 19 height 11
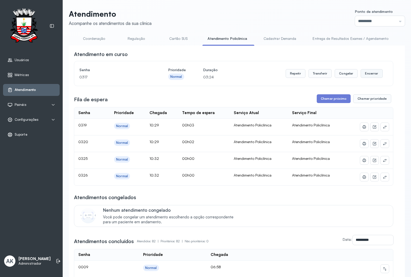
click at [364, 75] on button "Encerrar" at bounding box center [372, 73] width 22 height 9
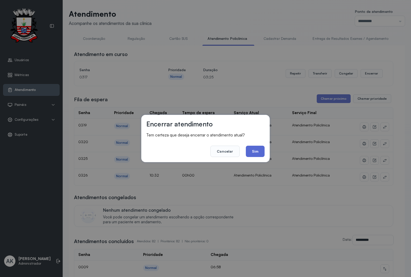
click at [254, 150] on button "Sim" at bounding box center [255, 151] width 19 height 11
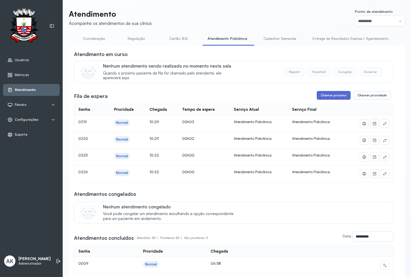
click at [323, 95] on button "Chamar próximo" at bounding box center [334, 95] width 34 height 9
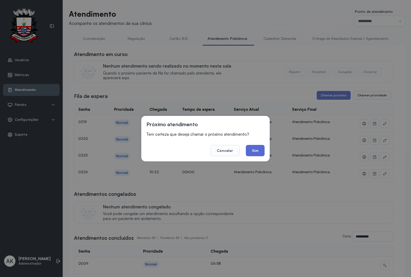
click at [259, 154] on button "Sim" at bounding box center [255, 150] width 19 height 11
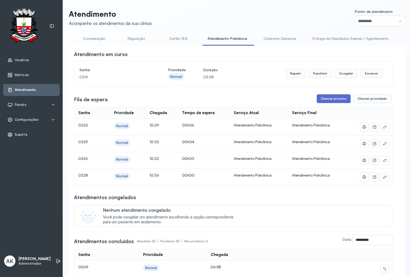
click at [337, 98] on button "Chamar próximo" at bounding box center [334, 98] width 34 height 9
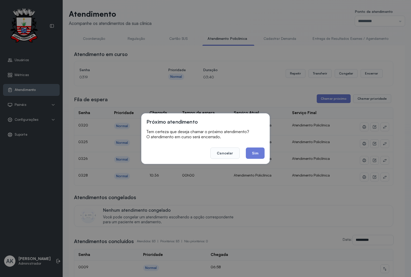
drag, startPoint x: 254, startPoint y: 154, endPoint x: 246, endPoint y: 151, distance: 8.9
click at [247, 155] on button "Sim" at bounding box center [255, 153] width 19 height 11
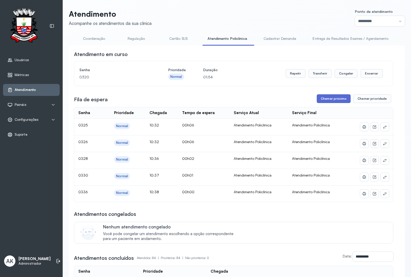
click at [322, 98] on button "Chamar próximo" at bounding box center [334, 98] width 34 height 9
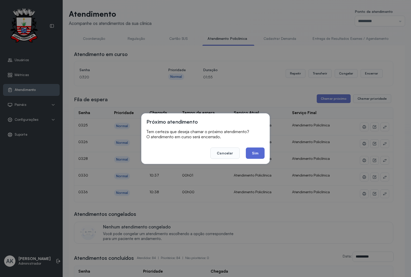
click at [257, 152] on button "Sim" at bounding box center [255, 153] width 19 height 11
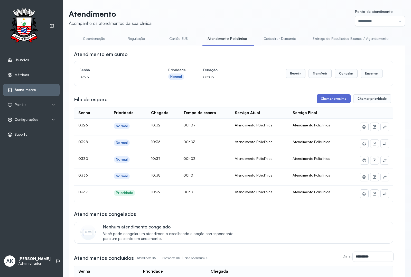
click at [330, 98] on button "Chamar próximo" at bounding box center [334, 98] width 34 height 9
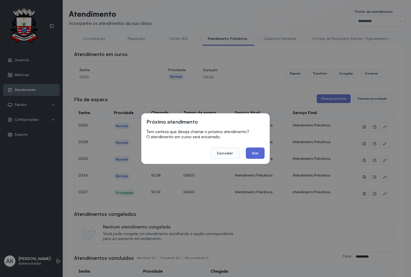
click at [261, 152] on button "Sim" at bounding box center [255, 153] width 19 height 11
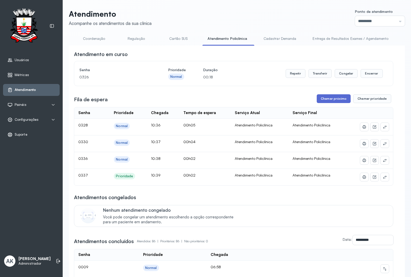
click at [340, 98] on button "Chamar próximo" at bounding box center [334, 98] width 34 height 9
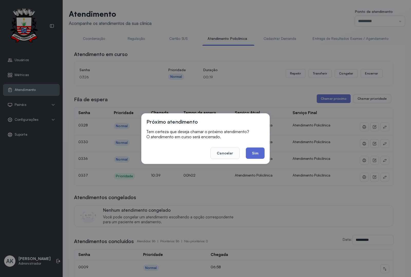
drag, startPoint x: 263, startPoint y: 146, endPoint x: 259, endPoint y: 149, distance: 5.1
click at [263, 146] on footer "Cancelar Sim" at bounding box center [206, 149] width 118 height 19
click at [259, 149] on button "Sim" at bounding box center [255, 153] width 19 height 11
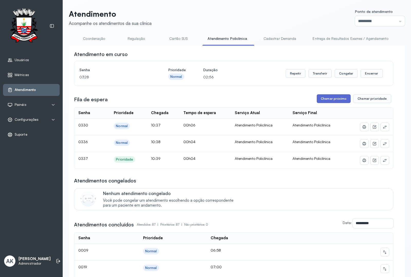
click at [323, 100] on button "Chamar próximo" at bounding box center [334, 98] width 34 height 9
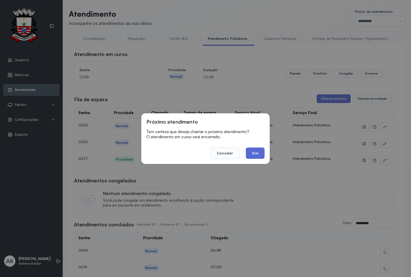
click at [257, 150] on button "Sim" at bounding box center [255, 153] width 19 height 11
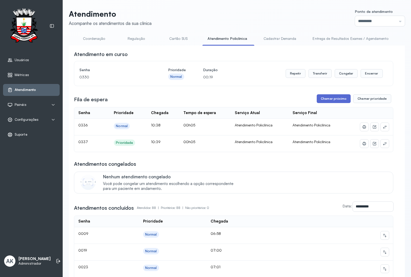
click at [336, 103] on button "Chamar próximo" at bounding box center [334, 98] width 34 height 9
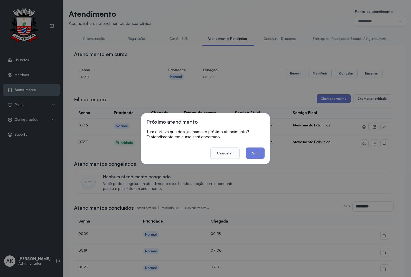
click at [245, 157] on footer "Cancelar Sim" at bounding box center [206, 149] width 118 height 19
click at [252, 155] on button "Sim" at bounding box center [255, 153] width 19 height 11
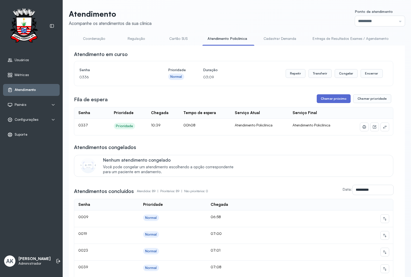
click at [322, 98] on button "Chamar próximo" at bounding box center [334, 98] width 34 height 9
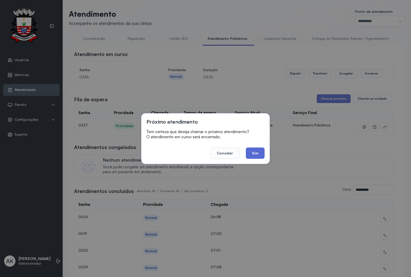
click at [252, 156] on button "Sim" at bounding box center [255, 153] width 19 height 11
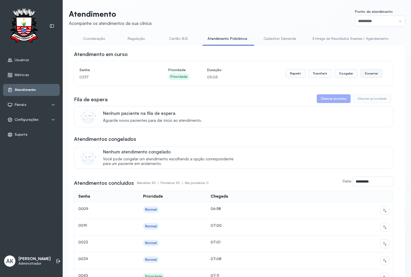
click at [365, 76] on button "Encerrar" at bounding box center [372, 73] width 22 height 9
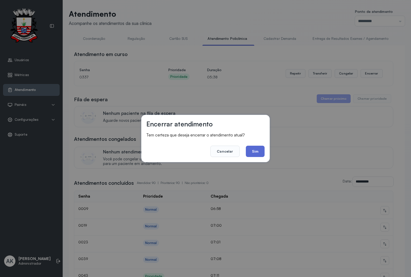
click at [250, 149] on button "Sim" at bounding box center [255, 151] width 19 height 11
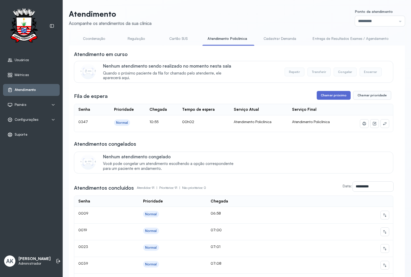
click at [323, 100] on button "Chamar próximo" at bounding box center [334, 95] width 34 height 9
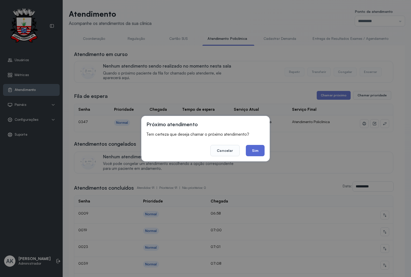
click at [255, 155] on button "Sim" at bounding box center [255, 150] width 19 height 11
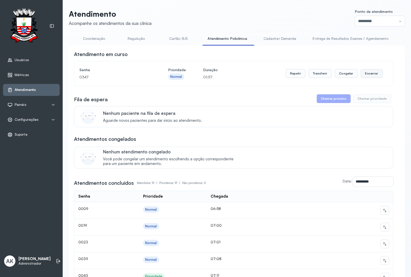
click at [377, 77] on button "Encerrar" at bounding box center [372, 73] width 22 height 9
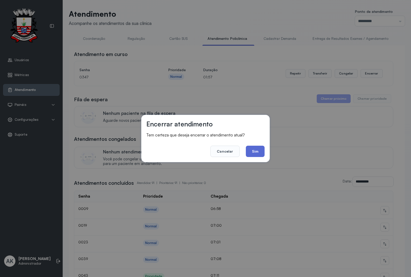
click at [252, 154] on button "Sim" at bounding box center [255, 151] width 19 height 11
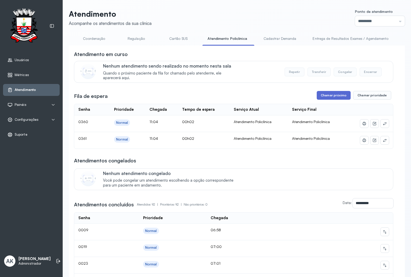
click at [336, 95] on button "Chamar próximo" at bounding box center [334, 95] width 34 height 9
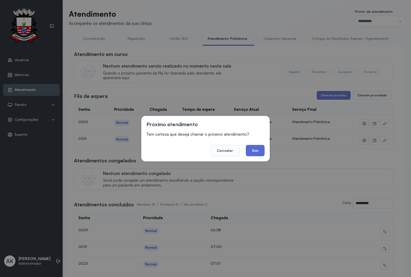
click at [253, 151] on button "Sim" at bounding box center [255, 150] width 19 height 11
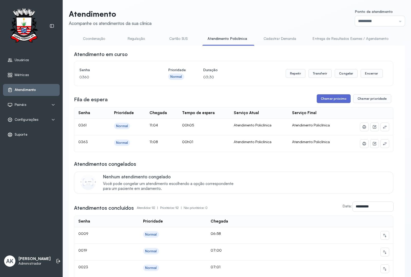
click at [321, 100] on button "Chamar próximo" at bounding box center [334, 98] width 34 height 9
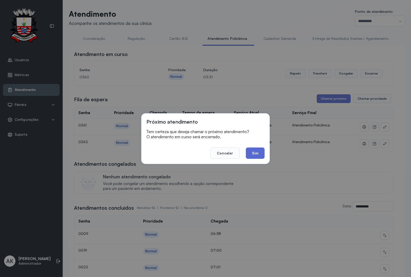
click at [251, 152] on button "Sim" at bounding box center [255, 153] width 19 height 11
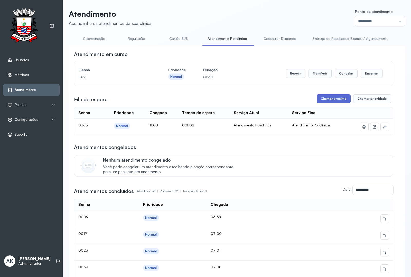
click at [327, 101] on button "Chamar próximo" at bounding box center [334, 98] width 34 height 9
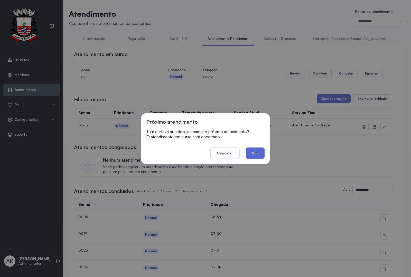
click at [253, 153] on button "Sim" at bounding box center [255, 153] width 19 height 11
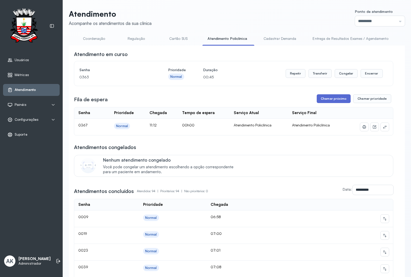
click at [321, 102] on button "Chamar próximo" at bounding box center [334, 98] width 34 height 9
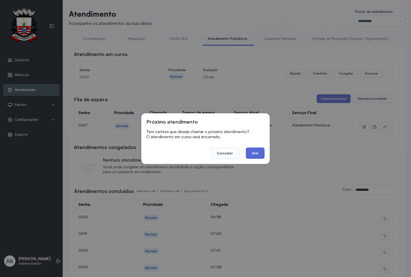
click at [253, 151] on button "Sim" at bounding box center [255, 153] width 19 height 11
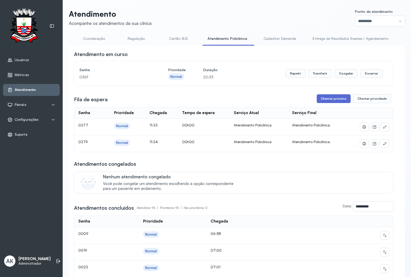
click at [323, 97] on button "Chamar próximo" at bounding box center [334, 98] width 34 height 9
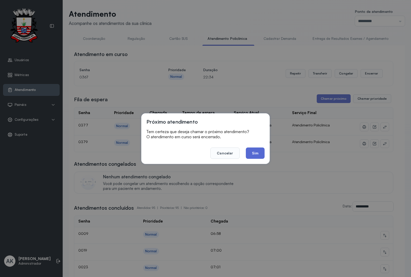
click at [258, 150] on button "Sim" at bounding box center [255, 153] width 19 height 11
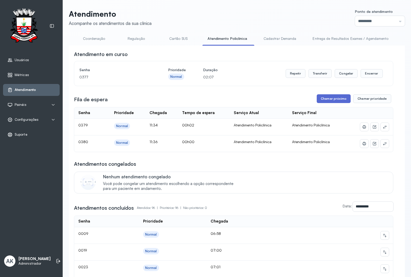
click at [327, 102] on button "Chamar próximo" at bounding box center [334, 98] width 34 height 9
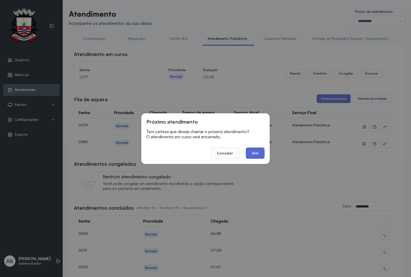
click at [258, 153] on button "Sim" at bounding box center [255, 153] width 19 height 11
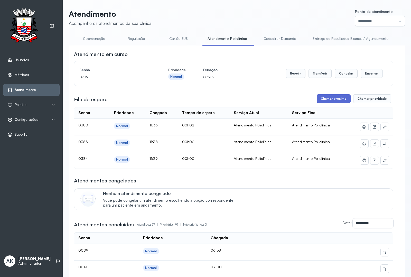
click at [325, 98] on button "Chamar próximo" at bounding box center [334, 98] width 34 height 9
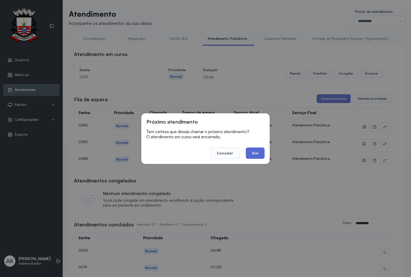
click at [258, 150] on button "Sim" at bounding box center [255, 153] width 19 height 11
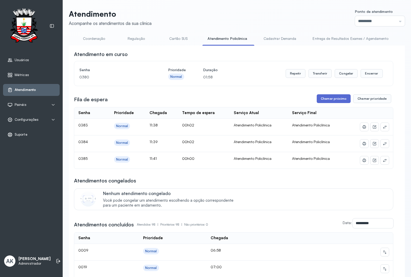
click at [332, 98] on button "Chamar próximo" at bounding box center [334, 98] width 34 height 9
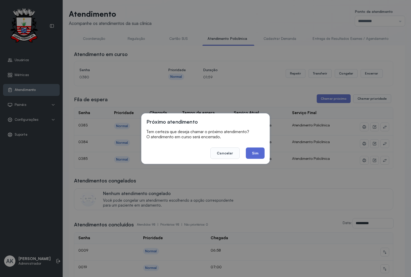
click at [256, 150] on button "Sim" at bounding box center [255, 153] width 19 height 11
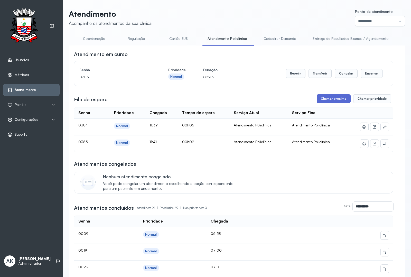
click at [328, 102] on button "Chamar próximo" at bounding box center [334, 98] width 34 height 9
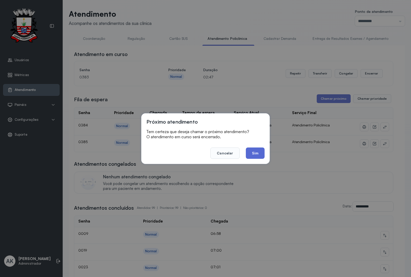
click at [255, 150] on button "Sim" at bounding box center [255, 153] width 19 height 11
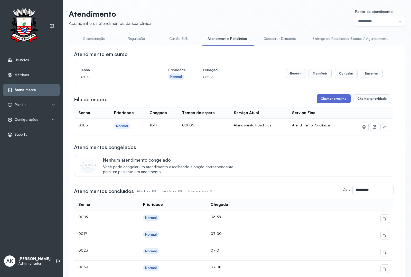
click at [336, 98] on button "Chamar próximo" at bounding box center [334, 98] width 34 height 9
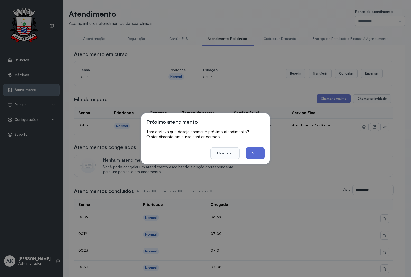
click at [253, 153] on button "Sim" at bounding box center [255, 153] width 19 height 11
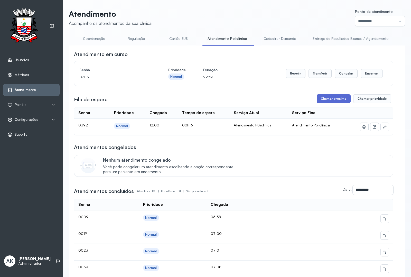
click at [336, 98] on button "Chamar próximo" at bounding box center [334, 98] width 34 height 9
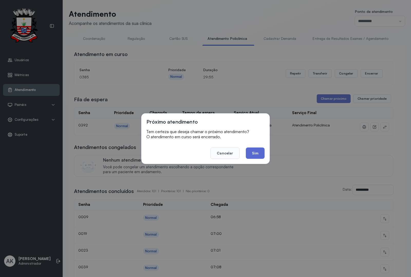
click at [257, 150] on button "Sim" at bounding box center [255, 153] width 19 height 11
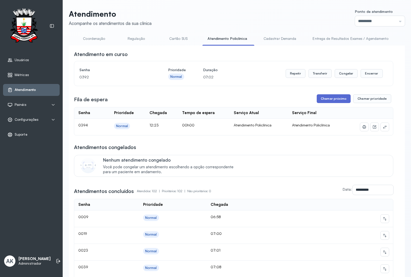
click at [330, 101] on button "Chamar próximo" at bounding box center [334, 98] width 34 height 9
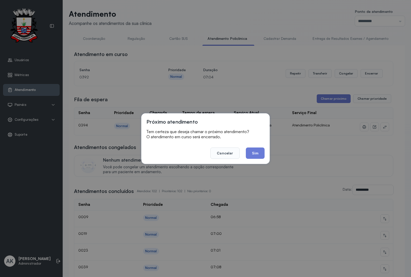
click at [252, 156] on button "Sim" at bounding box center [255, 153] width 19 height 11
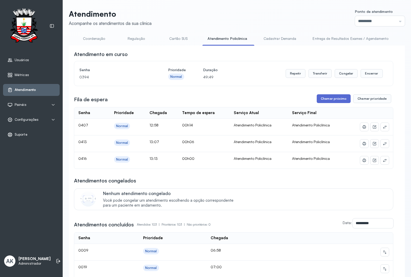
click at [323, 101] on button "Chamar próximo" at bounding box center [334, 98] width 34 height 9
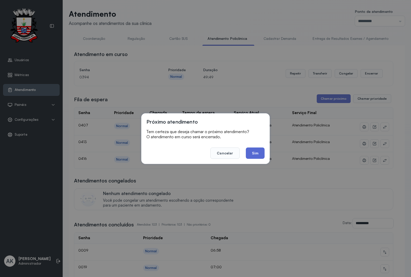
click at [255, 158] on button "Sim" at bounding box center [255, 153] width 19 height 11
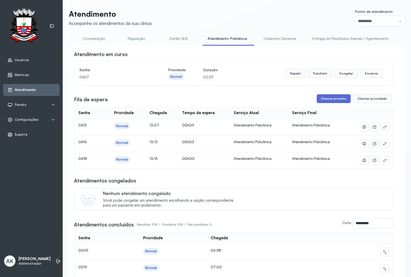
click at [324, 97] on button "Chamar próximo" at bounding box center [334, 98] width 34 height 9
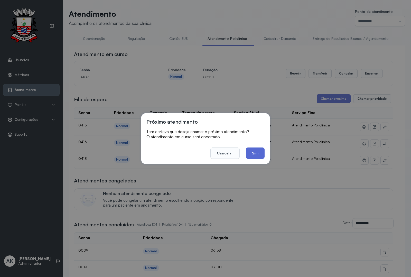
click at [253, 155] on button "Sim" at bounding box center [255, 153] width 19 height 11
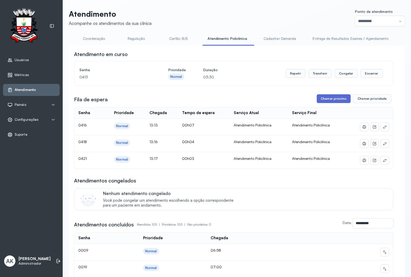
click at [322, 99] on button "Chamar próximo" at bounding box center [334, 98] width 34 height 9
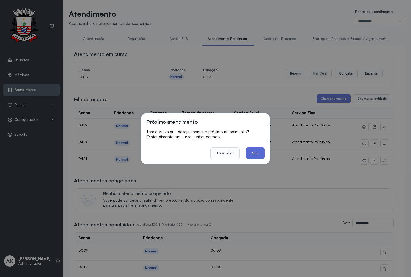
click at [258, 154] on button "Sim" at bounding box center [255, 153] width 19 height 11
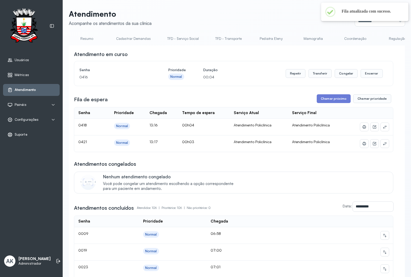
scroll to position [0, 261]
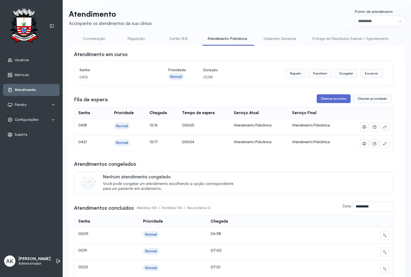
click at [321, 101] on button "Chamar próximo" at bounding box center [334, 98] width 34 height 9
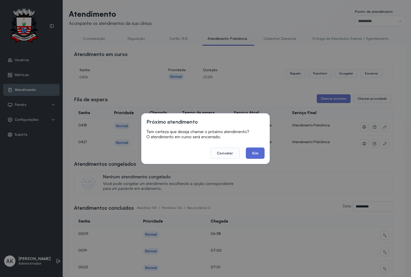
click at [252, 151] on button "Sim" at bounding box center [255, 153] width 19 height 11
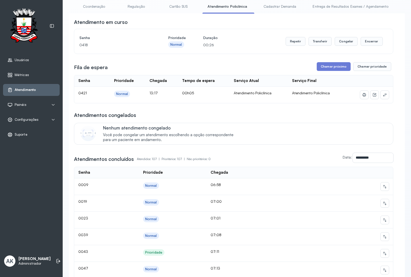
scroll to position [0, 0]
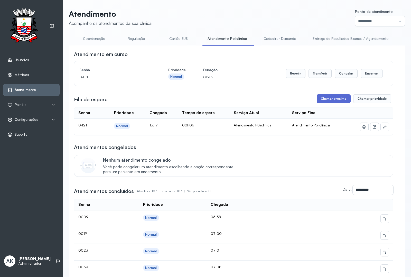
click at [320, 102] on button "Chamar próximo" at bounding box center [334, 98] width 34 height 9
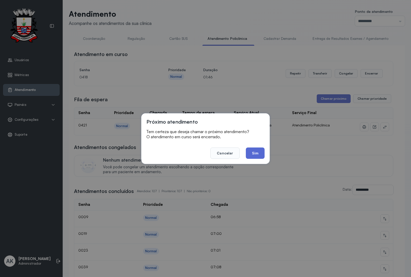
click at [256, 156] on button "Sim" at bounding box center [255, 153] width 19 height 11
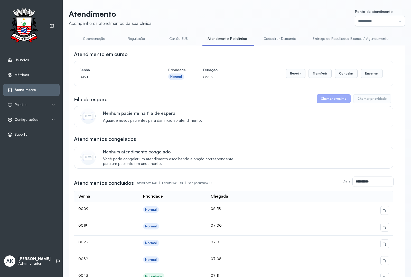
click at [362, 80] on div "Repetir Transferir Congelar Encerrar" at bounding box center [334, 73] width 97 height 14
click at [368, 76] on button "Encerrar" at bounding box center [372, 73] width 22 height 9
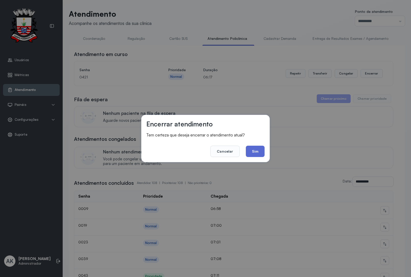
click at [259, 156] on button "Sim" at bounding box center [255, 151] width 19 height 11
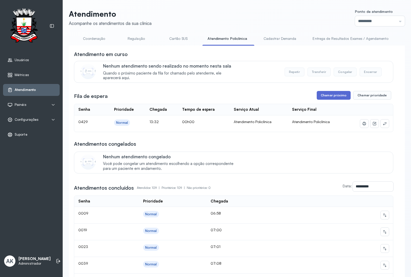
click at [340, 97] on button "Chamar próximo" at bounding box center [334, 95] width 34 height 9
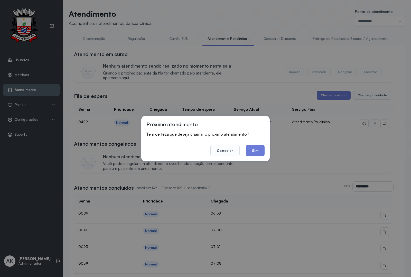
click at [253, 161] on div "Próximo atendimento Tem certeza que deseja chamar o próximo atendimento? Cancel…" at bounding box center [205, 139] width 129 height 46
drag, startPoint x: 254, startPoint y: 153, endPoint x: 257, endPoint y: 151, distance: 4.1
click at [255, 152] on button "Sim" at bounding box center [255, 150] width 19 height 11
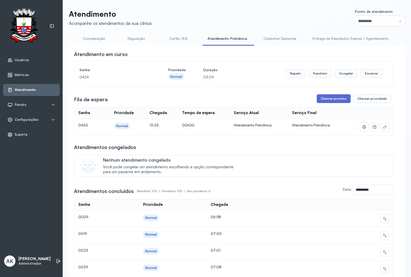
click at [339, 100] on button "Chamar próximo" at bounding box center [334, 98] width 34 height 9
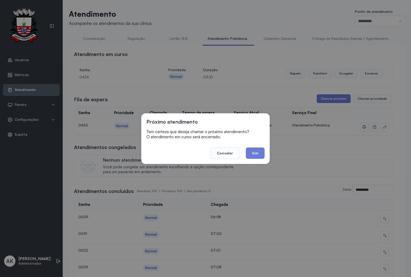
click at [254, 159] on div "Próximo atendimento Tem certeza que deseja chamar o próximo atendimento? O aten…" at bounding box center [205, 138] width 129 height 51
click at [254, 156] on button "Sim" at bounding box center [255, 153] width 19 height 11
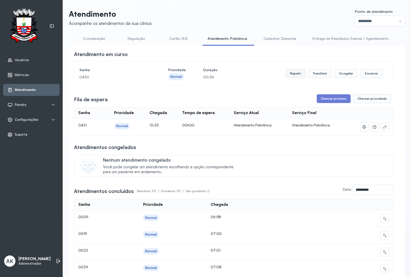
click at [293, 77] on button "Repetir" at bounding box center [296, 73] width 20 height 9
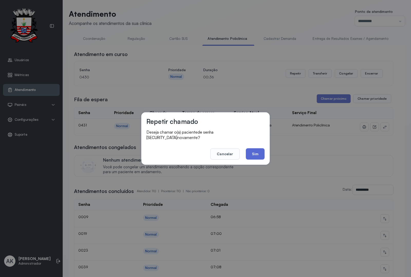
click at [256, 154] on button "Sim" at bounding box center [255, 153] width 19 height 11
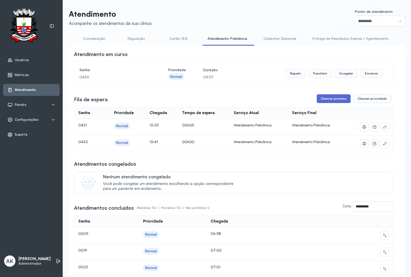
click at [328, 102] on button "Chamar próximo" at bounding box center [334, 98] width 34 height 9
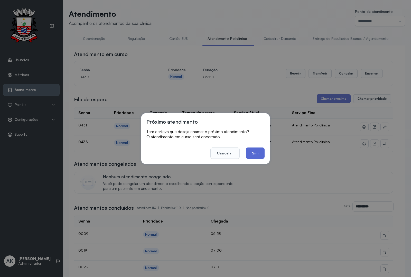
click at [254, 149] on button "Sim" at bounding box center [255, 153] width 19 height 11
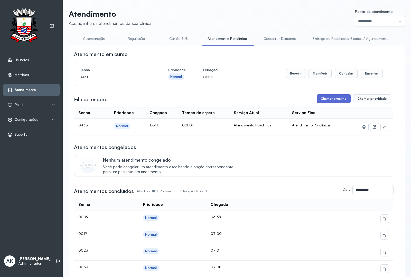
click at [332, 98] on button "Chamar próximo" at bounding box center [334, 98] width 34 height 9
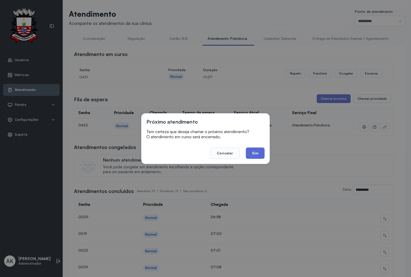
click at [252, 157] on button "Sim" at bounding box center [255, 153] width 19 height 11
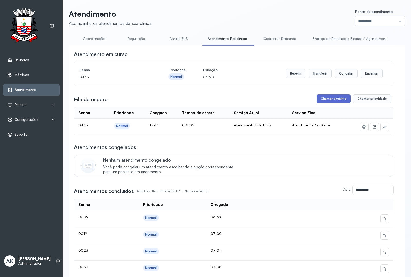
click at [338, 103] on button "Chamar próximo" at bounding box center [334, 98] width 34 height 9
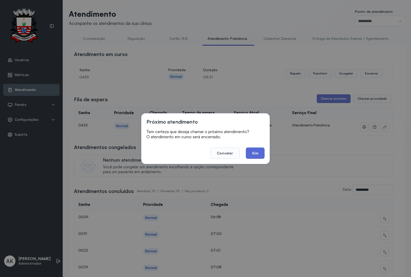
click at [249, 156] on button "Sim" at bounding box center [255, 153] width 19 height 11
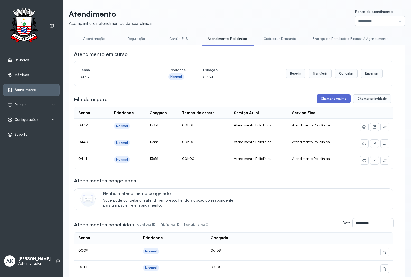
click at [331, 97] on button "Chamar próximo" at bounding box center [334, 98] width 34 height 9
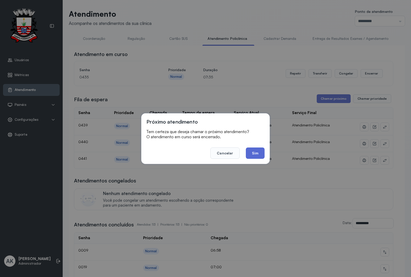
click at [257, 153] on button "Sim" at bounding box center [255, 153] width 19 height 11
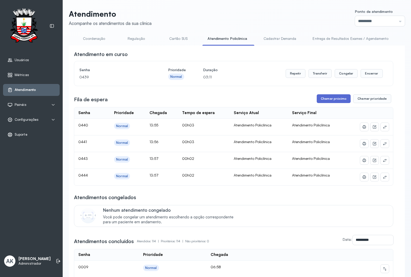
click at [326, 99] on button "Chamar próximo" at bounding box center [334, 98] width 34 height 9
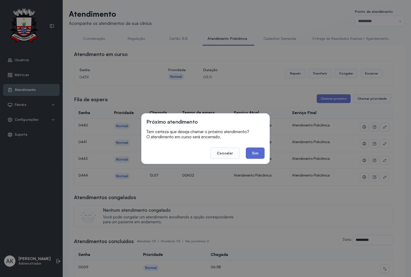
click at [254, 155] on button "Sim" at bounding box center [255, 153] width 19 height 11
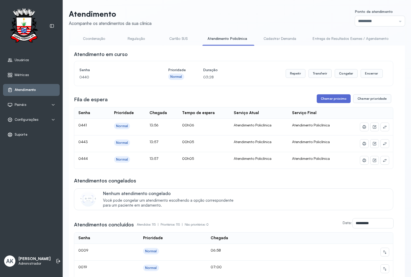
click at [327, 98] on button "Chamar próximo" at bounding box center [334, 98] width 34 height 9
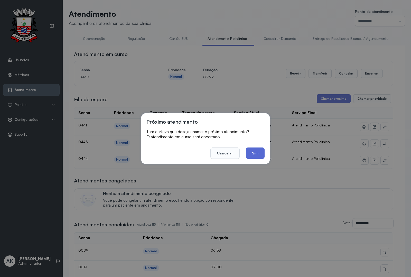
click at [255, 150] on button "Sim" at bounding box center [255, 153] width 19 height 11
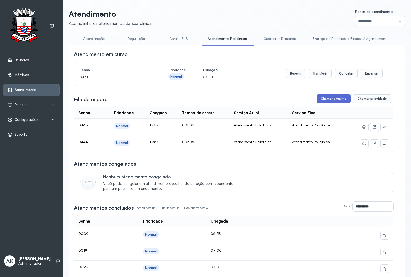
click at [332, 100] on button "Chamar próximo" at bounding box center [334, 98] width 34 height 9
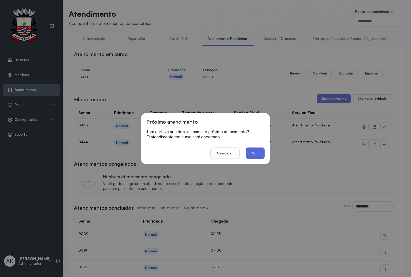
click at [257, 156] on button "Sim" at bounding box center [255, 153] width 19 height 11
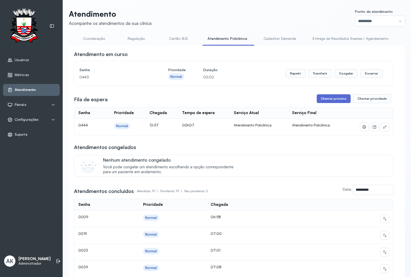
click at [331, 102] on button "Chamar próximo" at bounding box center [334, 98] width 34 height 9
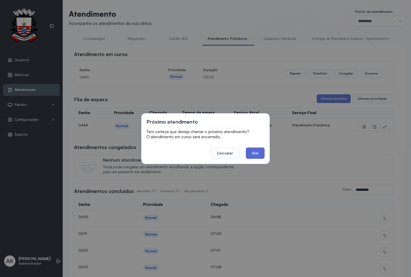
click at [257, 153] on button "Sim" at bounding box center [255, 153] width 19 height 11
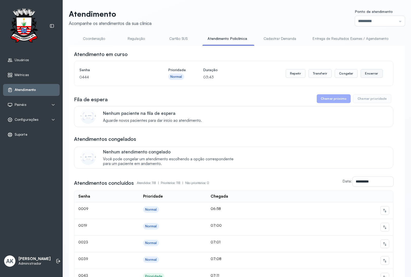
click at [365, 76] on button "Encerrar" at bounding box center [372, 73] width 22 height 9
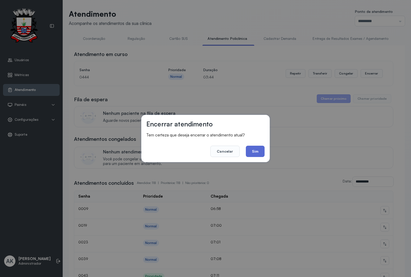
click at [251, 149] on button "Sim" at bounding box center [255, 151] width 19 height 11
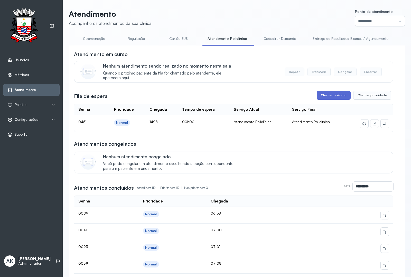
click at [326, 95] on button "Chamar próximo" at bounding box center [334, 95] width 34 height 9
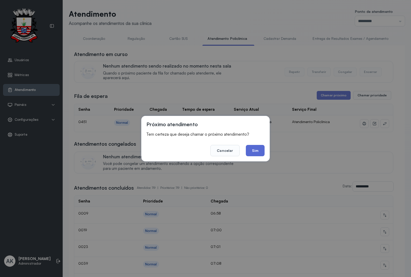
click at [250, 155] on button "Sim" at bounding box center [255, 150] width 19 height 11
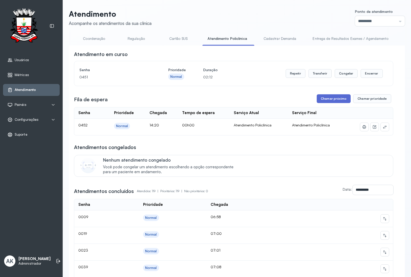
click at [329, 98] on button "Chamar próximo" at bounding box center [334, 98] width 34 height 9
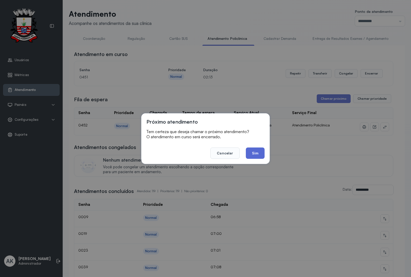
click at [248, 153] on button "Sim" at bounding box center [255, 153] width 19 height 11
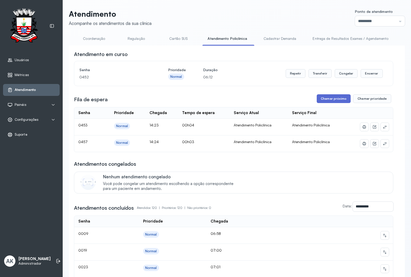
click at [320, 100] on button "Chamar próximo" at bounding box center [334, 98] width 34 height 9
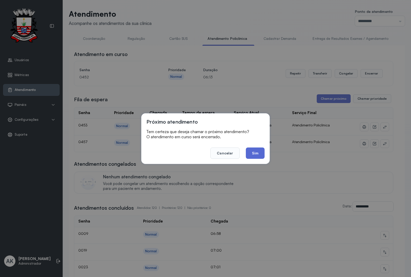
click at [259, 152] on button "Sim" at bounding box center [255, 153] width 19 height 11
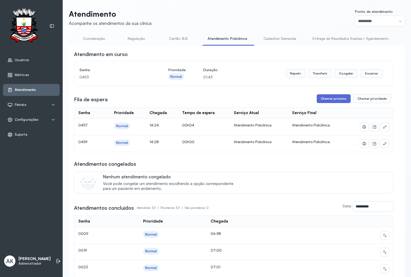
drag, startPoint x: 333, startPoint y: 94, endPoint x: 331, endPoint y: 101, distance: 7.2
click at [331, 101] on button "Chamar próximo" at bounding box center [334, 98] width 34 height 9
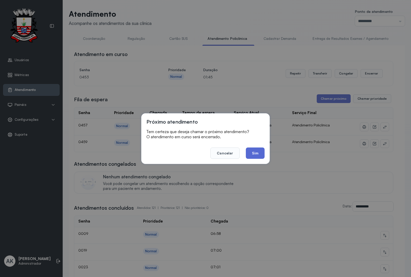
click at [246, 152] on button "Sim" at bounding box center [255, 153] width 19 height 11
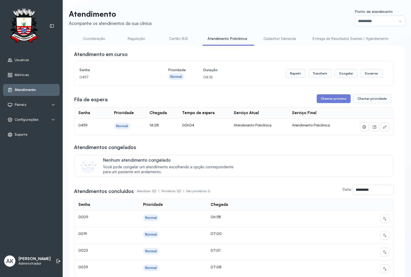
click at [309, 102] on div "Fila de espera Chamar próximo Chamar prioridade" at bounding box center [234, 98] width 320 height 9
click at [317, 100] on button "Chamar próximo" at bounding box center [334, 98] width 34 height 9
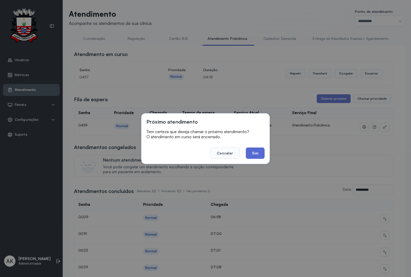
click at [254, 153] on button "Sim" at bounding box center [255, 153] width 19 height 11
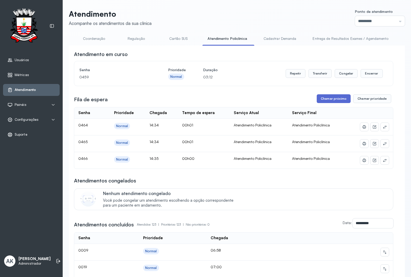
click at [323, 101] on button "Chamar próximo" at bounding box center [334, 98] width 34 height 9
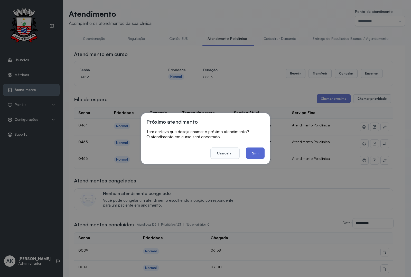
click at [258, 150] on button "Sim" at bounding box center [255, 153] width 19 height 11
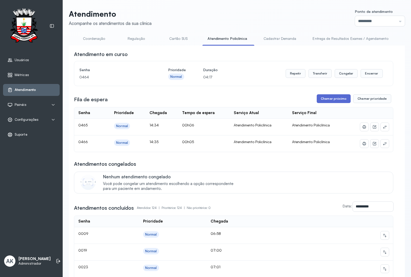
click at [324, 98] on button "Chamar próximo" at bounding box center [334, 98] width 34 height 9
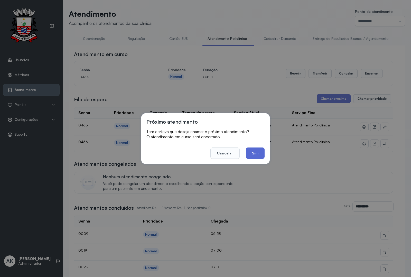
click at [254, 151] on button "Sim" at bounding box center [255, 153] width 19 height 11
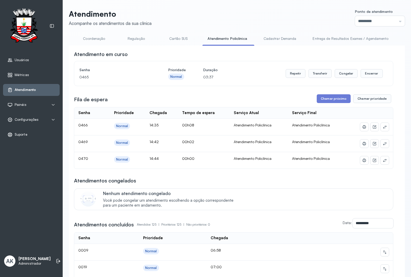
click at [311, 98] on div "Fila de espera Chamar próximo Chamar prioridade" at bounding box center [234, 98] width 320 height 9
click at [324, 100] on button "Chamar próximo" at bounding box center [334, 98] width 34 height 9
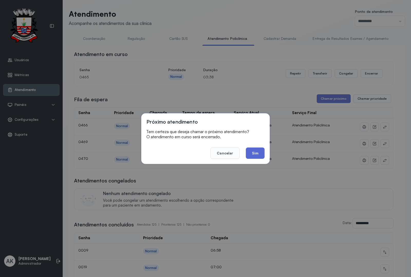
click at [254, 150] on button "Sim" at bounding box center [255, 153] width 19 height 11
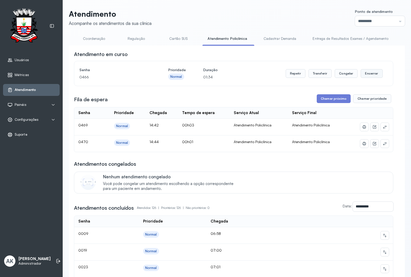
click at [372, 74] on button "Encerrar" at bounding box center [372, 73] width 22 height 9
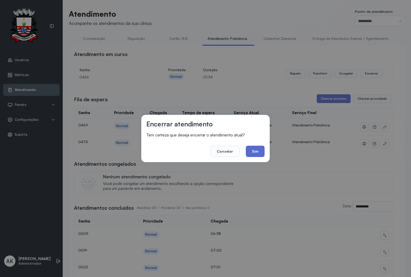
click at [254, 153] on button "Sim" at bounding box center [255, 151] width 19 height 11
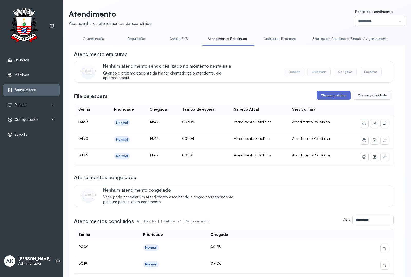
click at [317, 94] on button "Chamar próximo" at bounding box center [334, 95] width 34 height 9
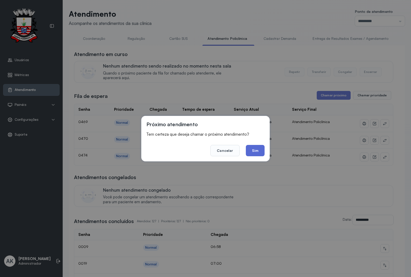
click at [254, 155] on button "Sim" at bounding box center [255, 150] width 19 height 11
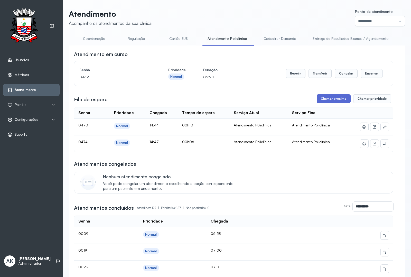
click at [332, 98] on button "Chamar próximo" at bounding box center [334, 98] width 34 height 9
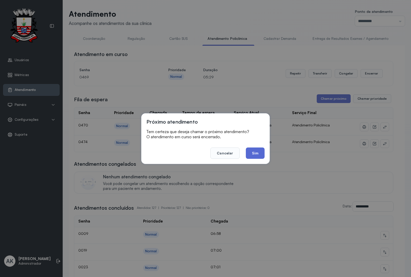
click at [262, 154] on button "Sim" at bounding box center [255, 153] width 19 height 11
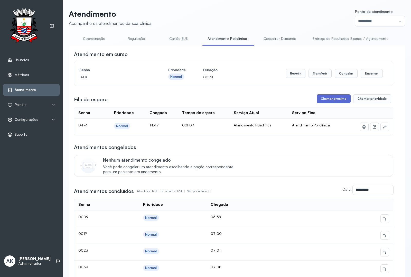
click at [317, 102] on button "Chamar próximo" at bounding box center [334, 98] width 34 height 9
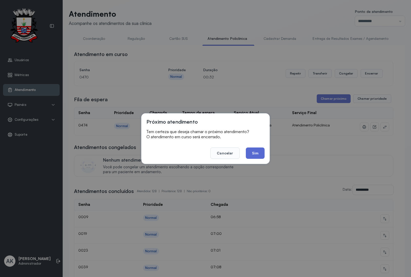
click at [261, 148] on footer "Cancelar Sim" at bounding box center [206, 149] width 118 height 19
click at [261, 149] on button "Sim" at bounding box center [255, 153] width 19 height 11
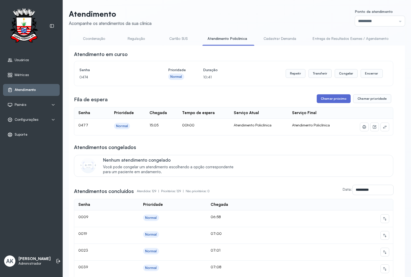
click at [342, 97] on button "Chamar próximo" at bounding box center [334, 98] width 34 height 9
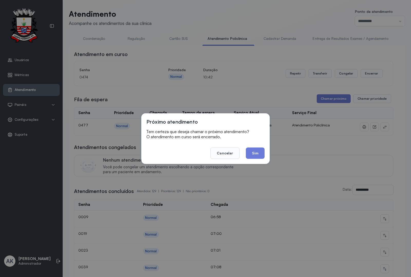
drag, startPoint x: 258, startPoint y: 148, endPoint x: 255, endPoint y: 150, distance: 3.1
click at [255, 150] on button "Sim" at bounding box center [255, 153] width 19 height 11
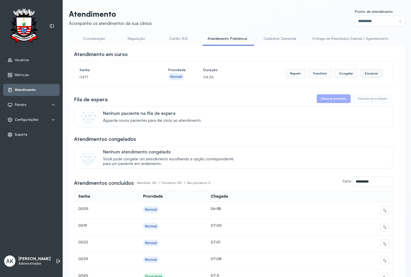
click at [367, 78] on button "Encerrar" at bounding box center [372, 73] width 22 height 9
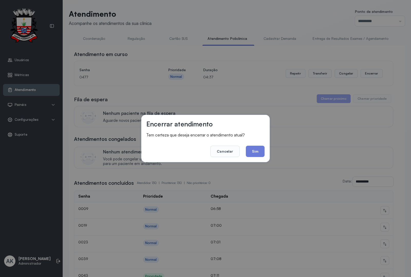
drag, startPoint x: 251, startPoint y: 151, endPoint x: 206, endPoint y: 52, distance: 108.6
click at [254, 150] on button "Sim" at bounding box center [255, 151] width 19 height 11
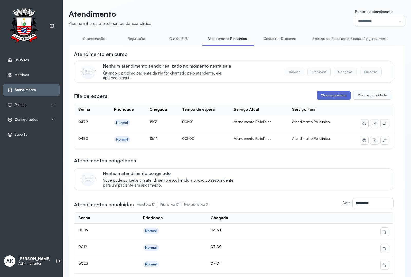
click at [331, 96] on button "Chamar próximo" at bounding box center [334, 95] width 34 height 9
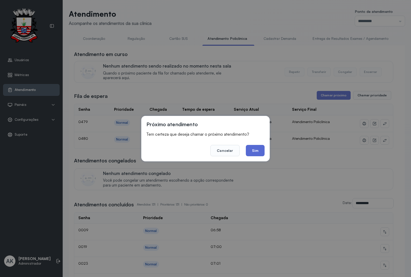
click at [247, 152] on button "Sim" at bounding box center [255, 150] width 19 height 11
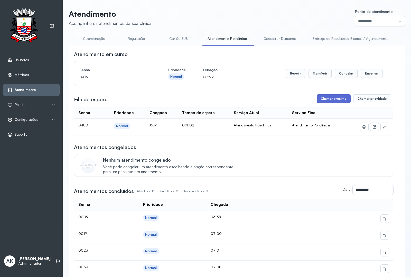
click at [323, 103] on button "Chamar próximo" at bounding box center [334, 98] width 34 height 9
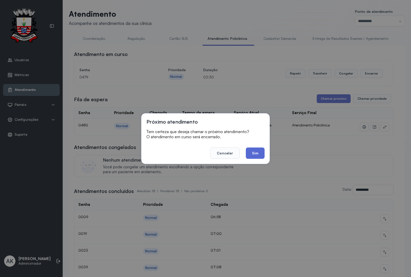
click at [253, 158] on button "Sim" at bounding box center [255, 153] width 19 height 11
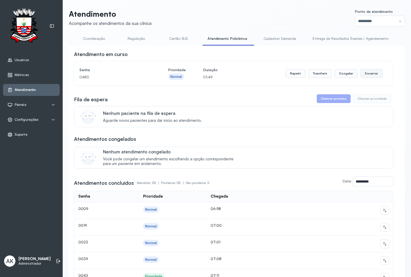
click at [369, 72] on button "Encerrar" at bounding box center [372, 73] width 22 height 9
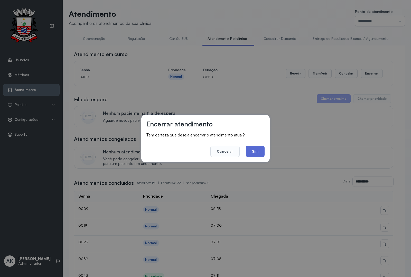
click at [256, 154] on button "Sim" at bounding box center [255, 151] width 19 height 11
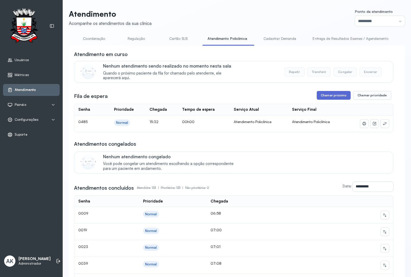
click at [322, 95] on button "Chamar próximo" at bounding box center [334, 95] width 34 height 9
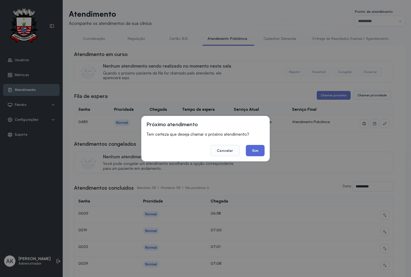
click at [260, 155] on button "Sim" at bounding box center [255, 150] width 19 height 11
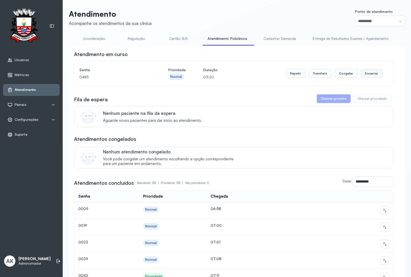
click at [368, 76] on button "Encerrar" at bounding box center [372, 73] width 22 height 9
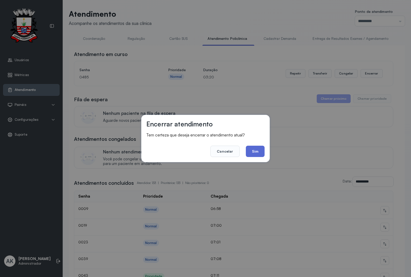
click at [255, 151] on button "Sim" at bounding box center [255, 151] width 19 height 11
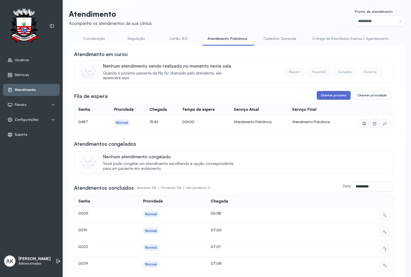
click at [323, 96] on button "Chamar próximo" at bounding box center [334, 95] width 34 height 9
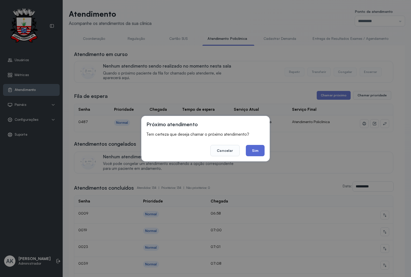
click at [248, 152] on button "Sim" at bounding box center [255, 150] width 19 height 11
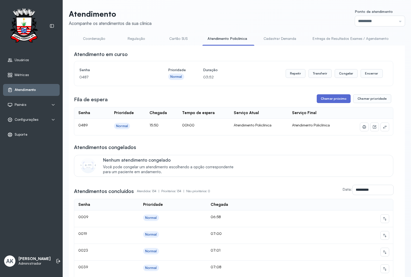
click at [323, 102] on button "Chamar próximo" at bounding box center [334, 98] width 34 height 9
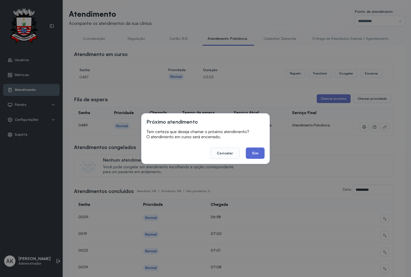
click at [251, 152] on button "Sim" at bounding box center [255, 153] width 19 height 11
